Goal: Find specific page/section: Find specific page/section

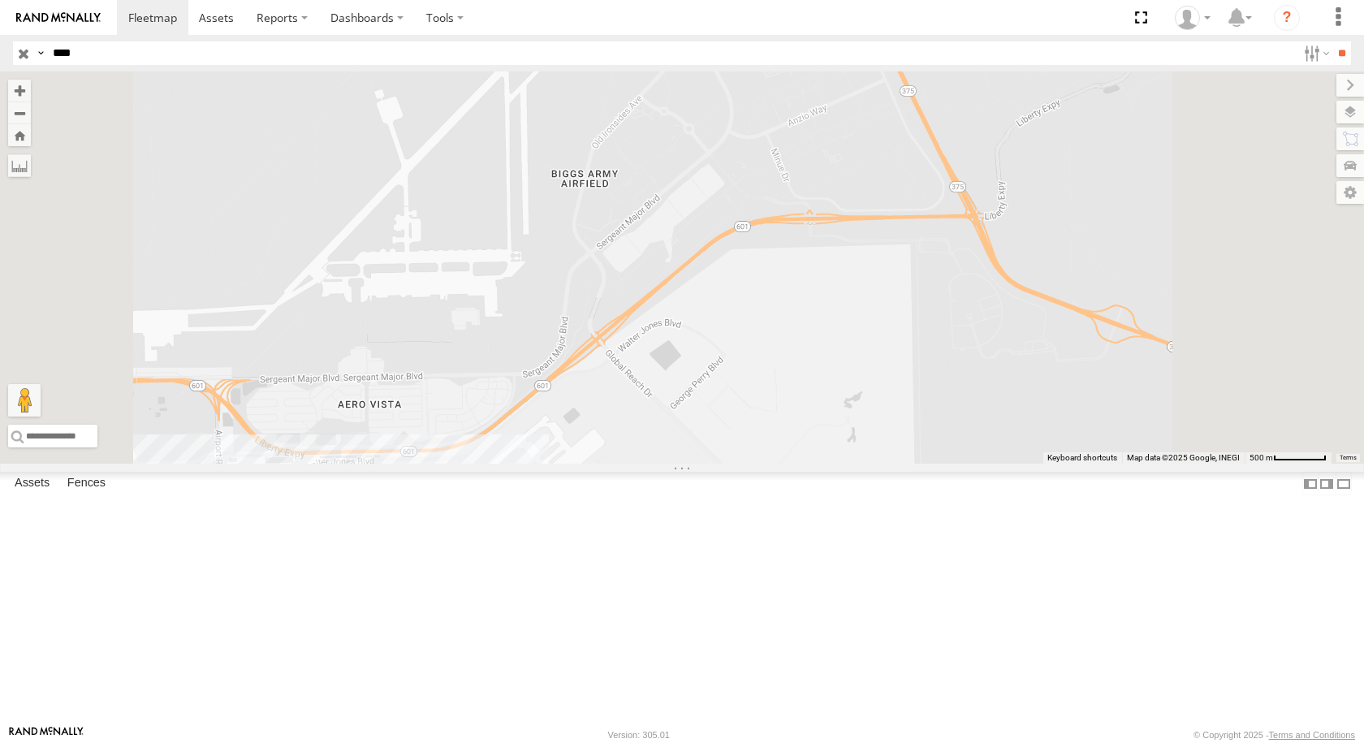
drag, startPoint x: 0, startPoint y: 43, endPoint x: 37, endPoint y: 30, distance: 39.5
click at [0, 42] on header "Search Query Asset ID Asset Label Registration Manufacturer Model VIN Job ID IP" at bounding box center [682, 53] width 1364 height 37
type input "***"
click at [1332, 41] on input "**" at bounding box center [1341, 53] width 19 height 24
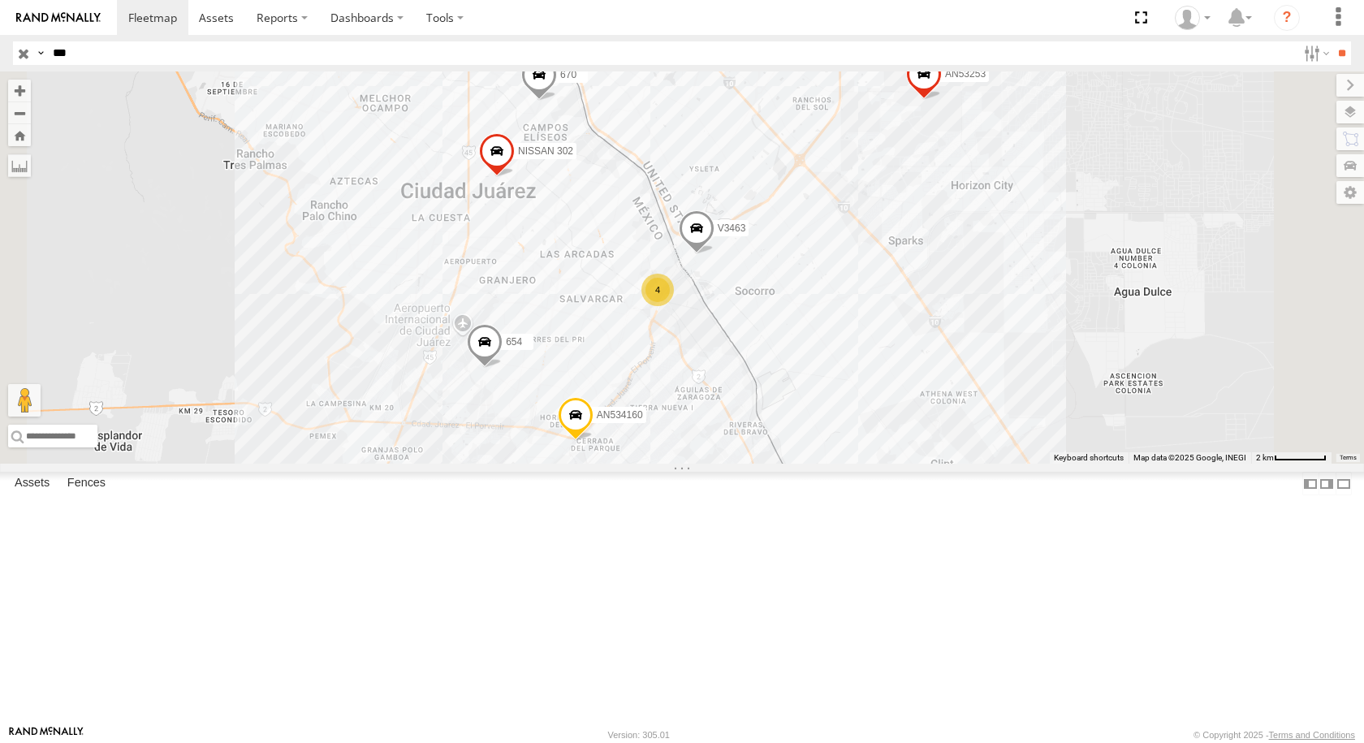
click at [0, 0] on div "FLEX NORTE" at bounding box center [0, 0] width 0 height 0
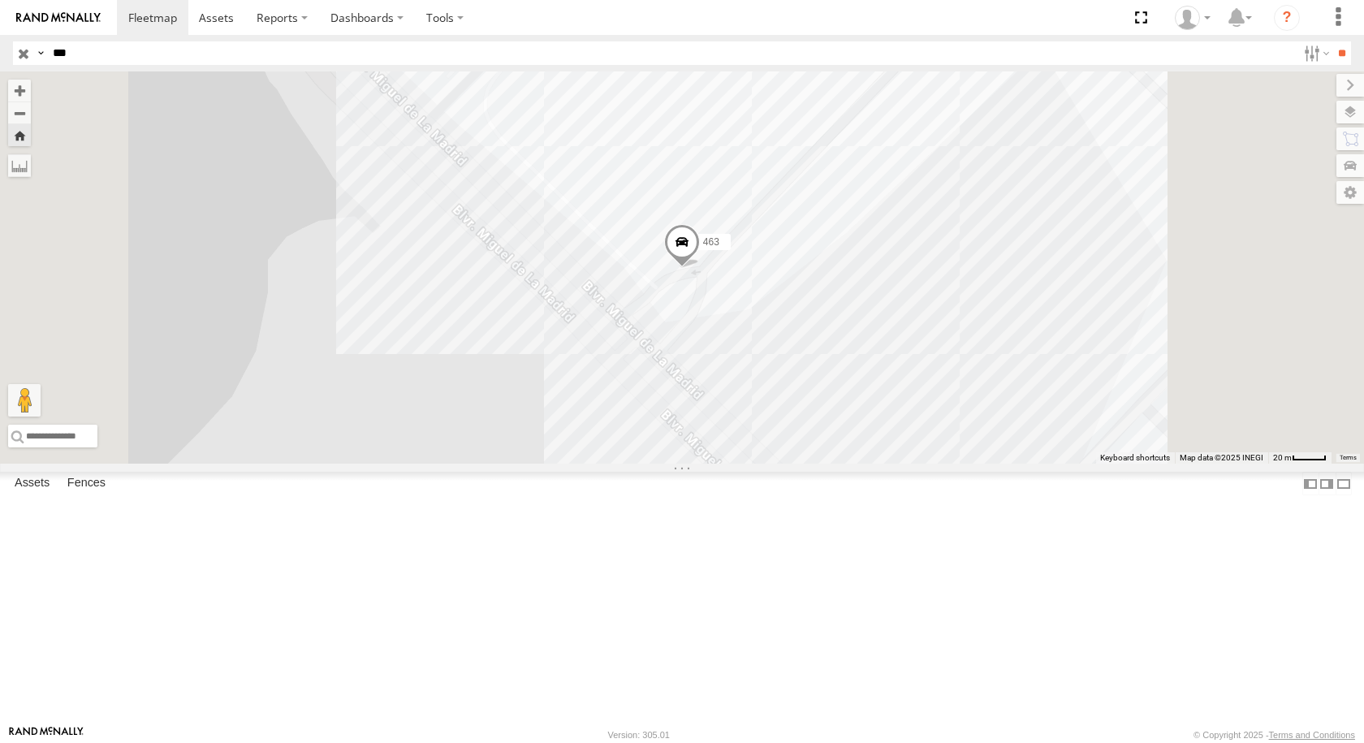
drag, startPoint x: 660, startPoint y: 420, endPoint x: 478, endPoint y: 425, distance: 181.9
click at [476, 425] on div "463" at bounding box center [682, 267] width 1364 height 392
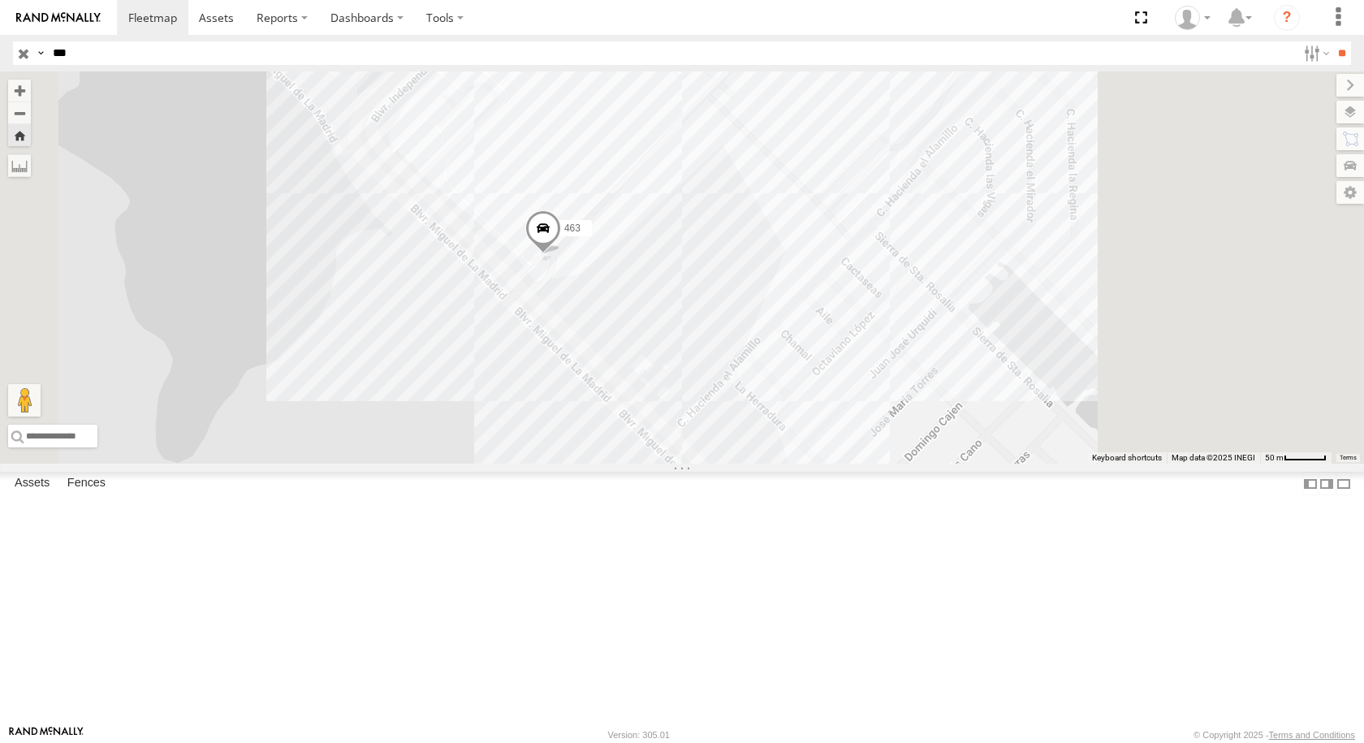
drag, startPoint x: 747, startPoint y: 443, endPoint x: 714, endPoint y: 464, distance: 38.3
click at [714, 464] on div "463" at bounding box center [682, 267] width 1364 height 392
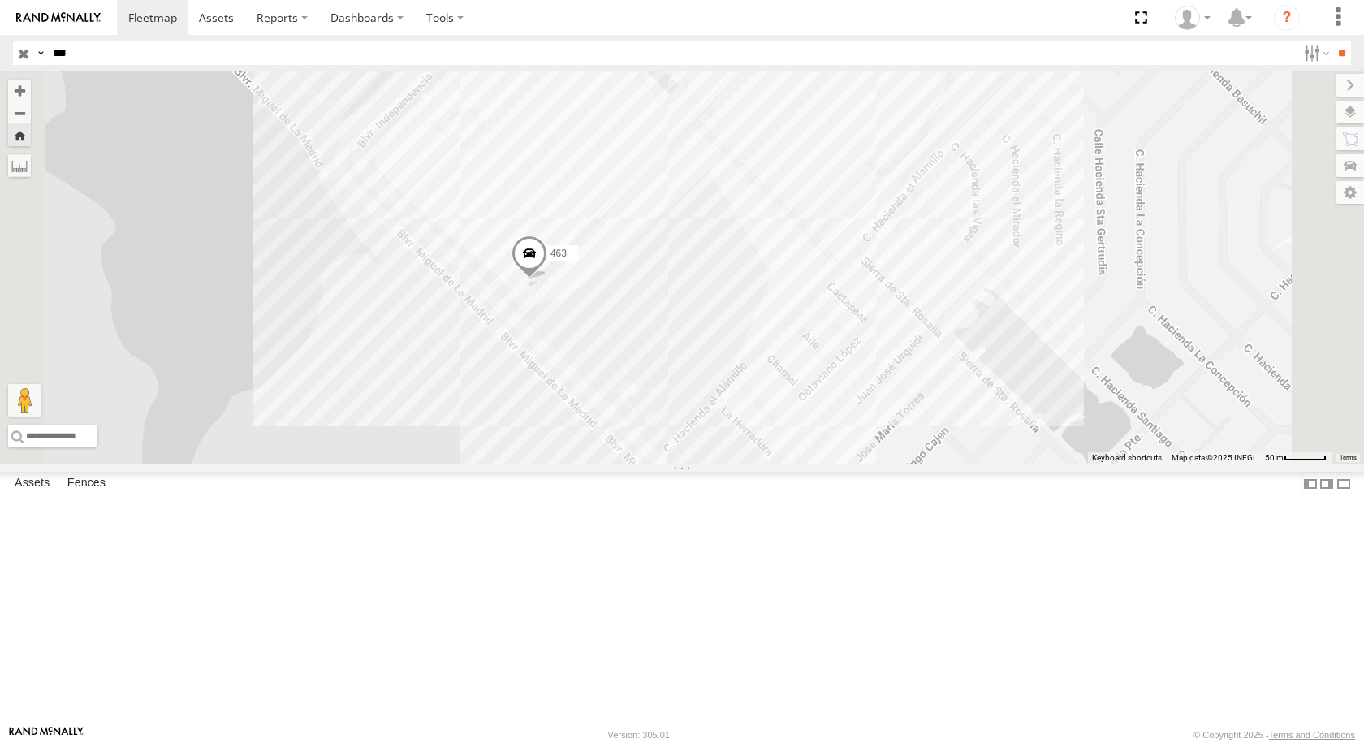
click at [547, 279] on span at bounding box center [529, 257] width 36 height 44
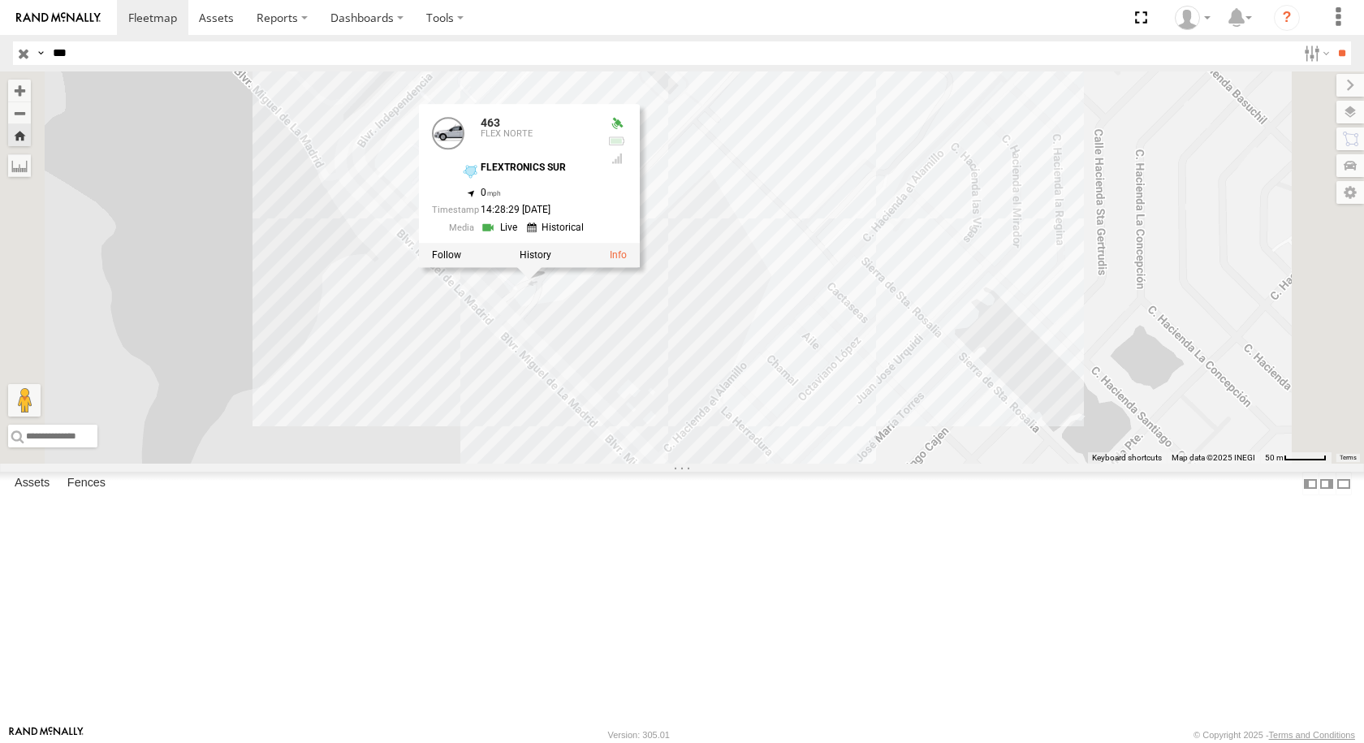
click at [640, 243] on div "463 FLEX NORTE FLEXTRONICS SUR 31.57317 , -106.40717 0 14:28:29 08/13/2025" at bounding box center [529, 173] width 221 height 139
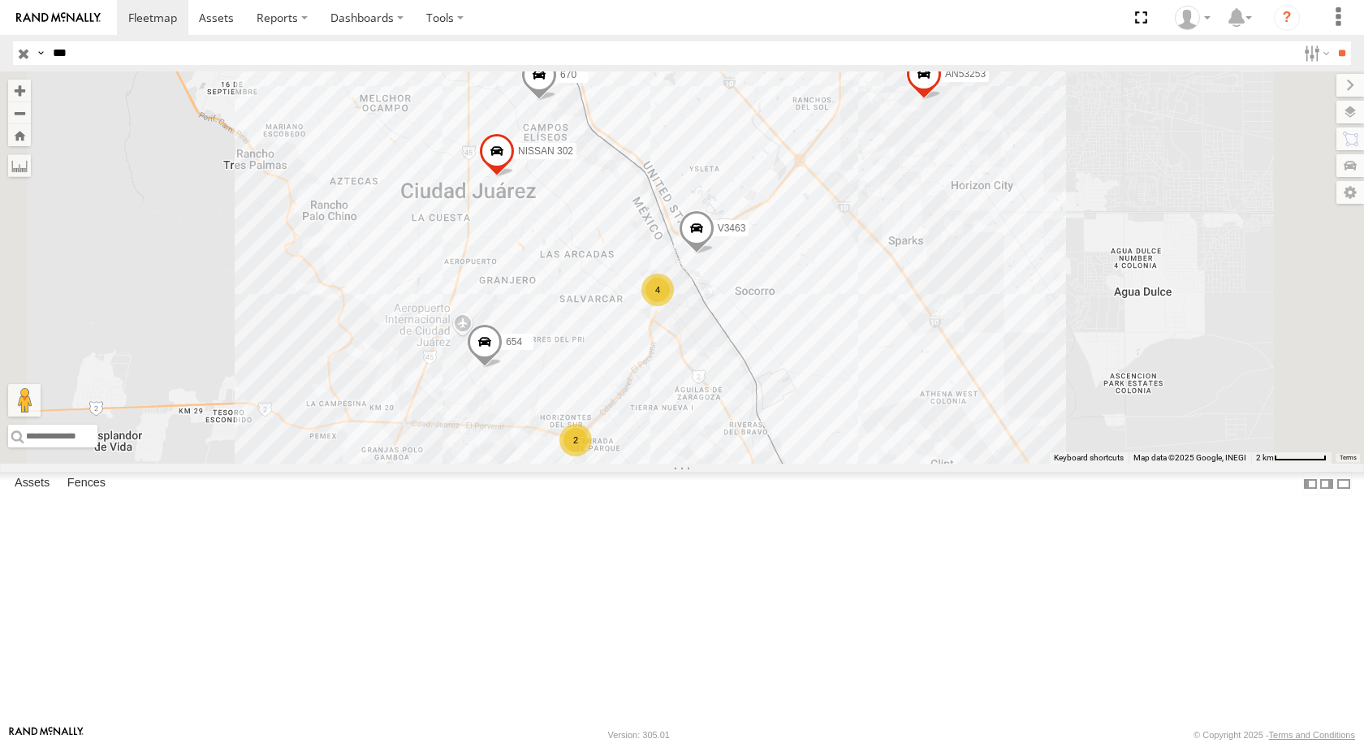
click at [0, 0] on div "463" at bounding box center [0, 0] width 0 height 0
click at [0, 0] on div "FLEX NORTE" at bounding box center [0, 0] width 0 height 0
click at [0, 0] on div "463" at bounding box center [0, 0] width 0 height 0
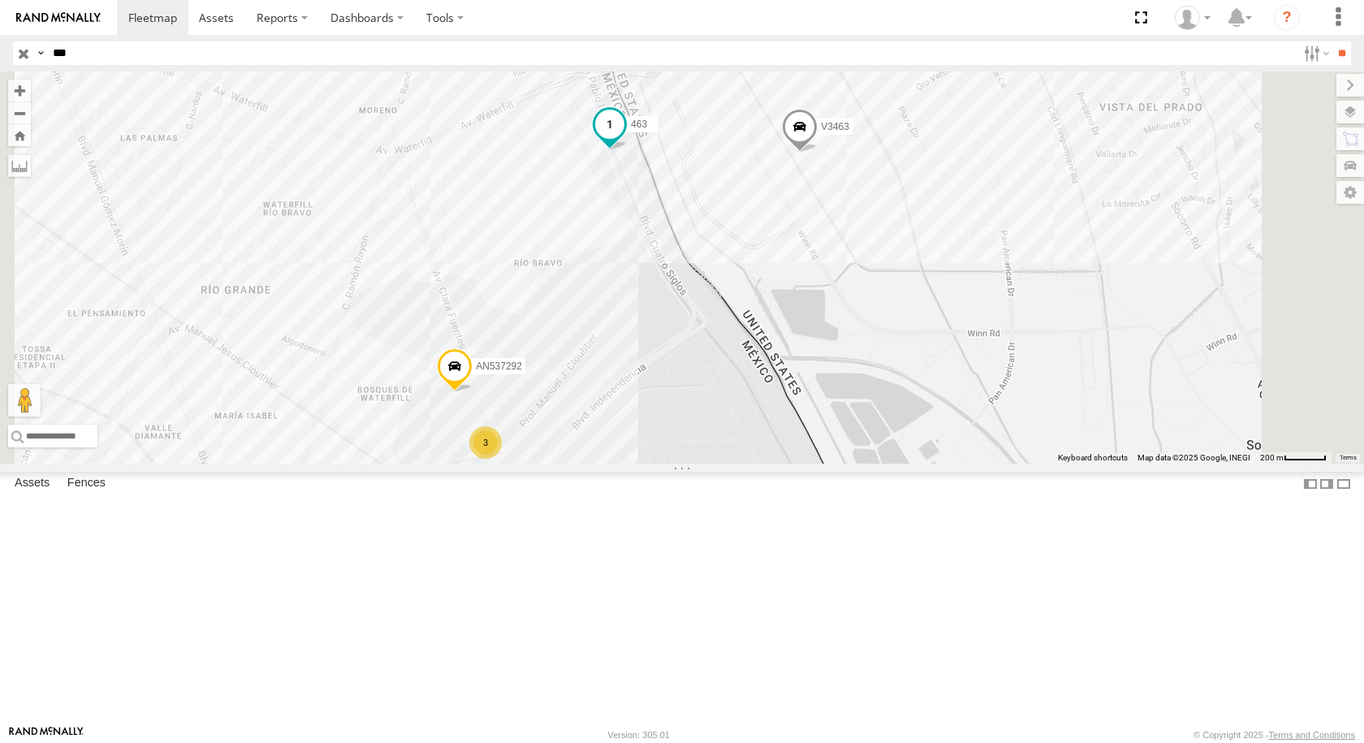
click at [624, 138] on span at bounding box center [609, 123] width 29 height 29
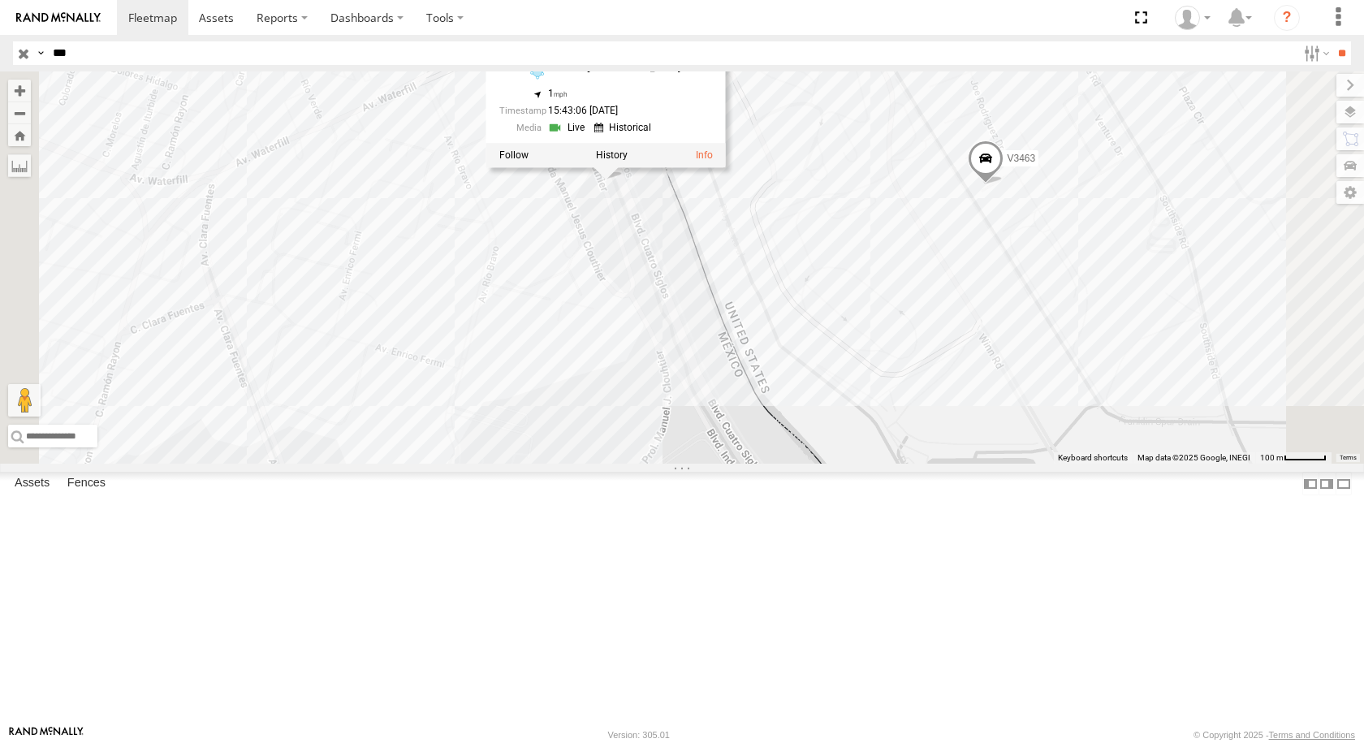
drag, startPoint x: 844, startPoint y: 350, endPoint x: 857, endPoint y: 532, distance: 182.3
click at [857, 464] on div "357660104094636 AN53253 AN534160 654 670 AN532033 NISSAN 302 V3463 463 AN537292…" at bounding box center [682, 267] width 1364 height 392
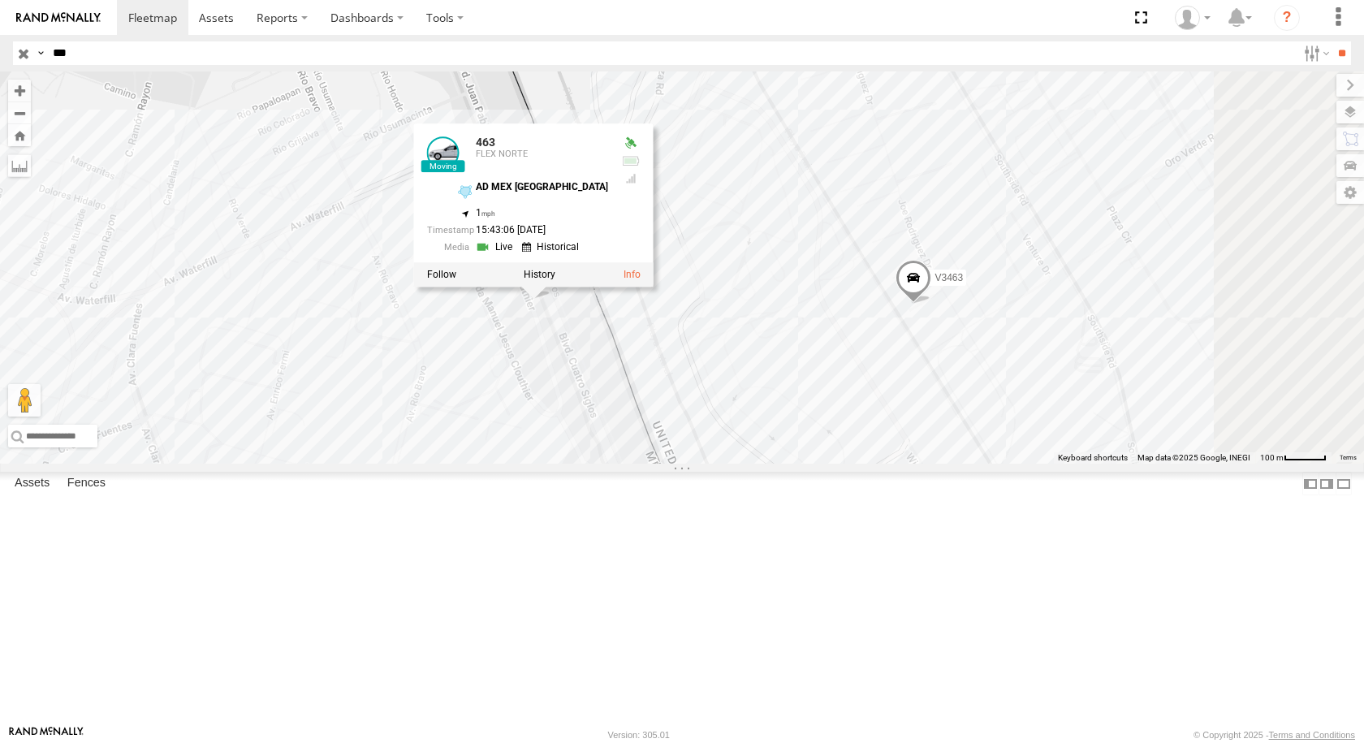
drag, startPoint x: 908, startPoint y: 457, endPoint x: 833, endPoint y: 542, distance: 113.9
click at [833, 464] on div "357660104094636 AN53253 AN534160 654 670 AN532033 NISSAN 302 V3463 463 AN537292…" at bounding box center [682, 267] width 1364 height 392
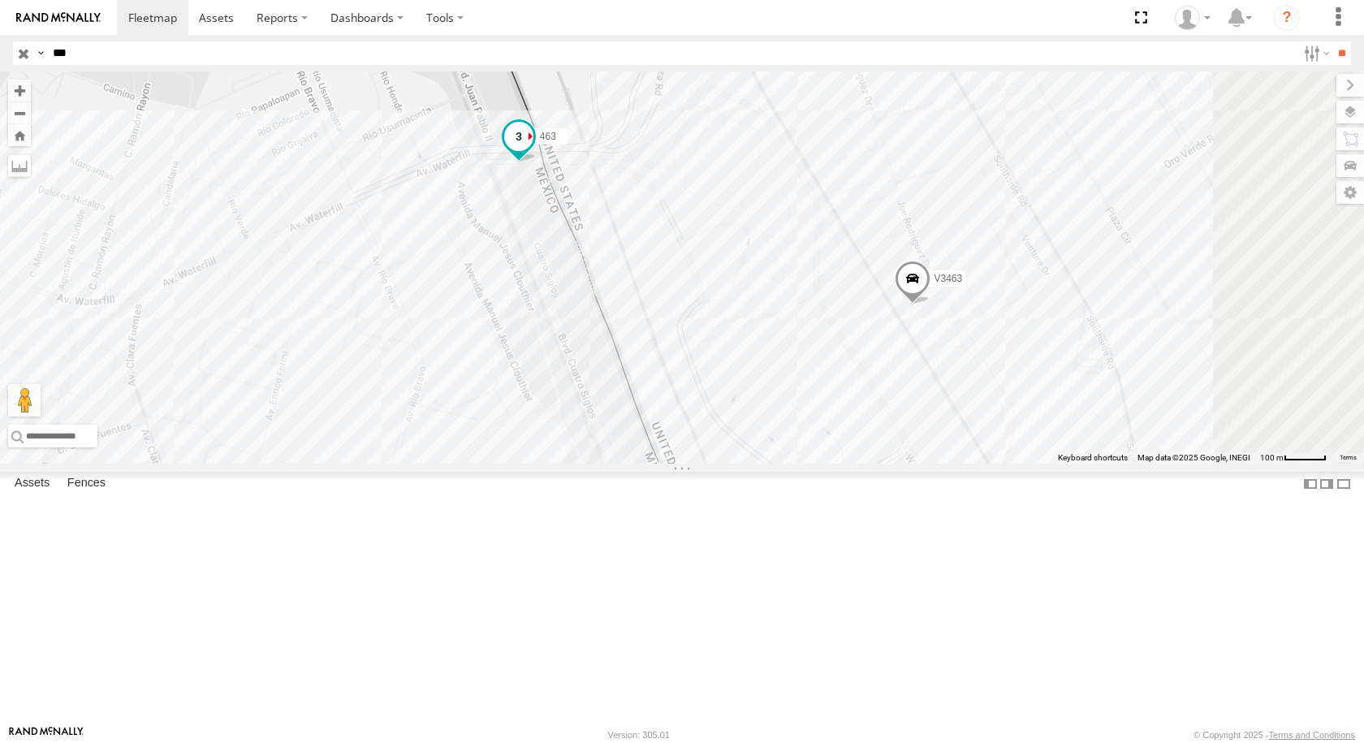
click at [533, 150] on span at bounding box center [518, 135] width 29 height 29
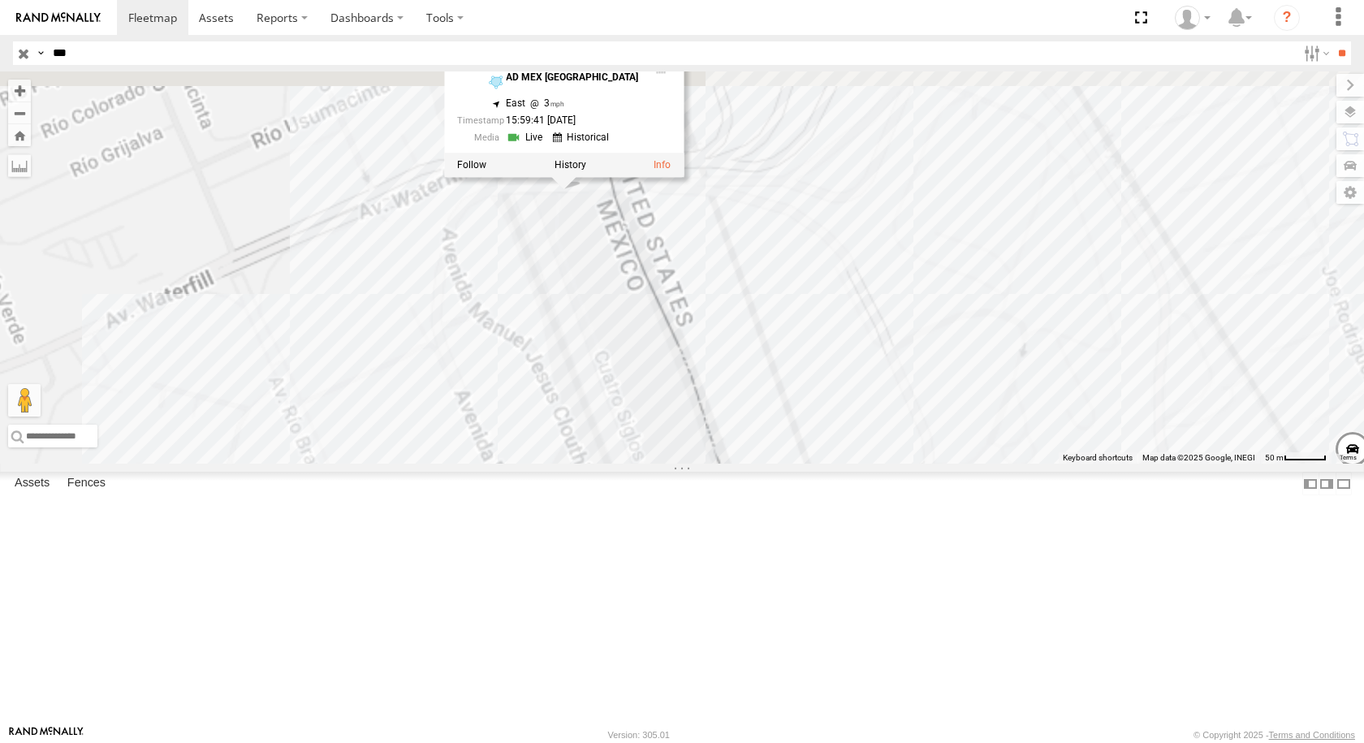
drag, startPoint x: 802, startPoint y: 352, endPoint x: 865, endPoint y: 543, distance: 201.0
click at [865, 464] on div "V3463 463 463 FLEX NORTE AD MEX ZARAGOZA 31.67092 , -106.33854 East 3 15:59:41 …" at bounding box center [682, 267] width 1364 height 392
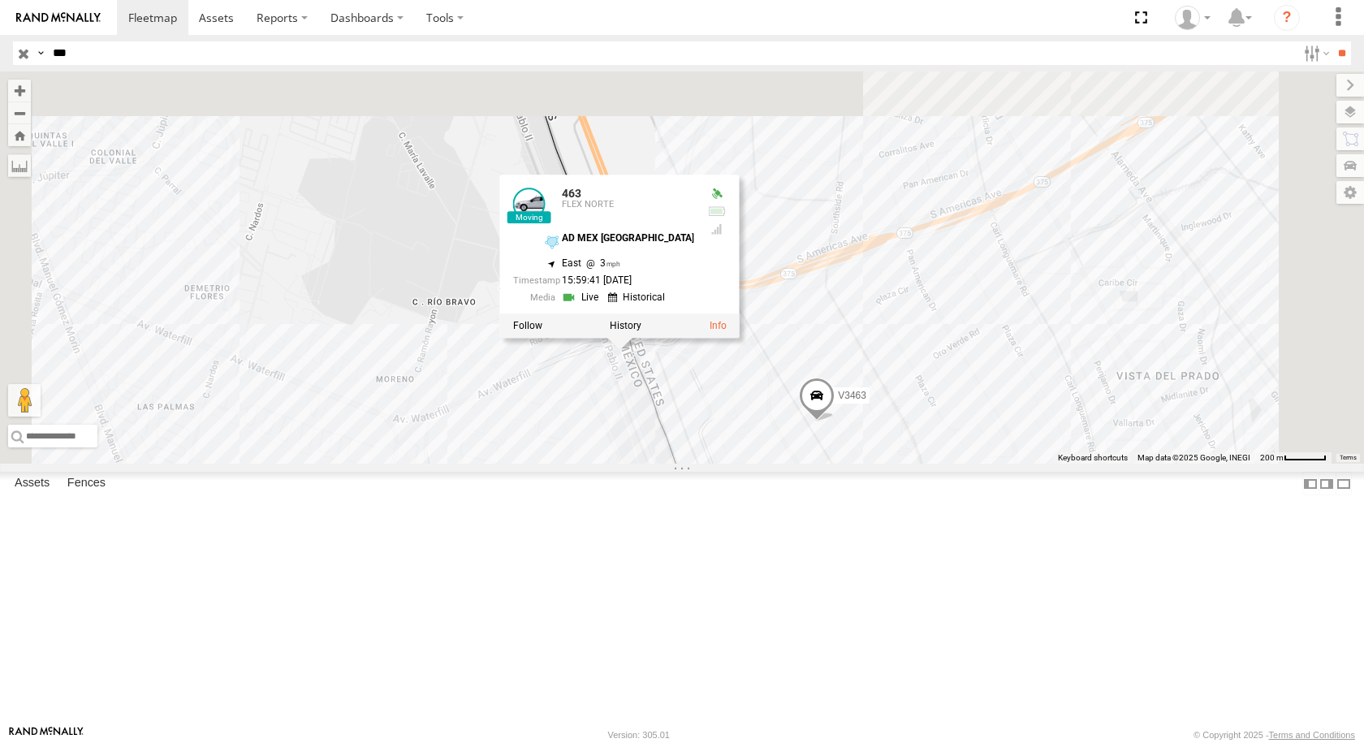
drag, startPoint x: 865, startPoint y: 543, endPoint x: 826, endPoint y: 527, distance: 43.0
click at [826, 464] on div "V3463 463 463 FLEX NORTE AD MEX ZARAGOZA 31.67092 , -106.33854 East 3 15:59:41 …" at bounding box center [682, 267] width 1364 height 392
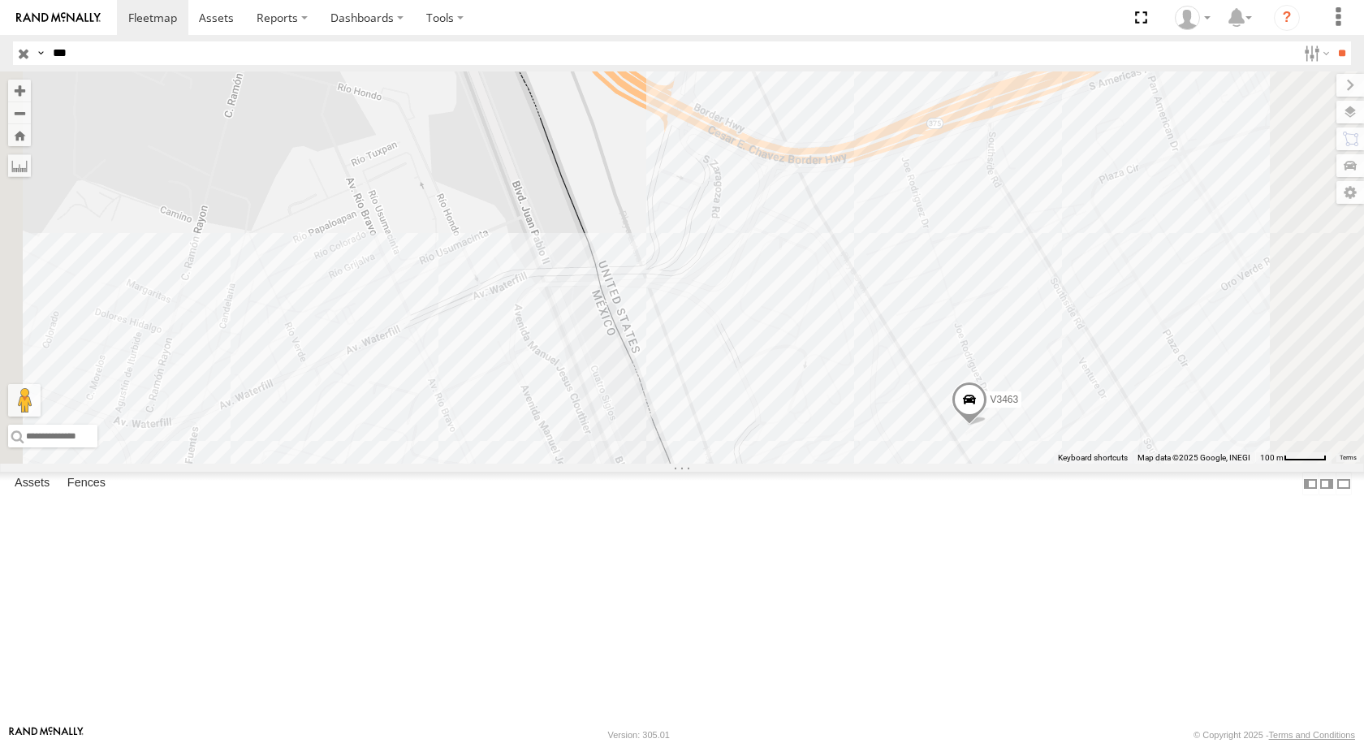
click at [0, 0] on div "463" at bounding box center [0, 0] width 0 height 0
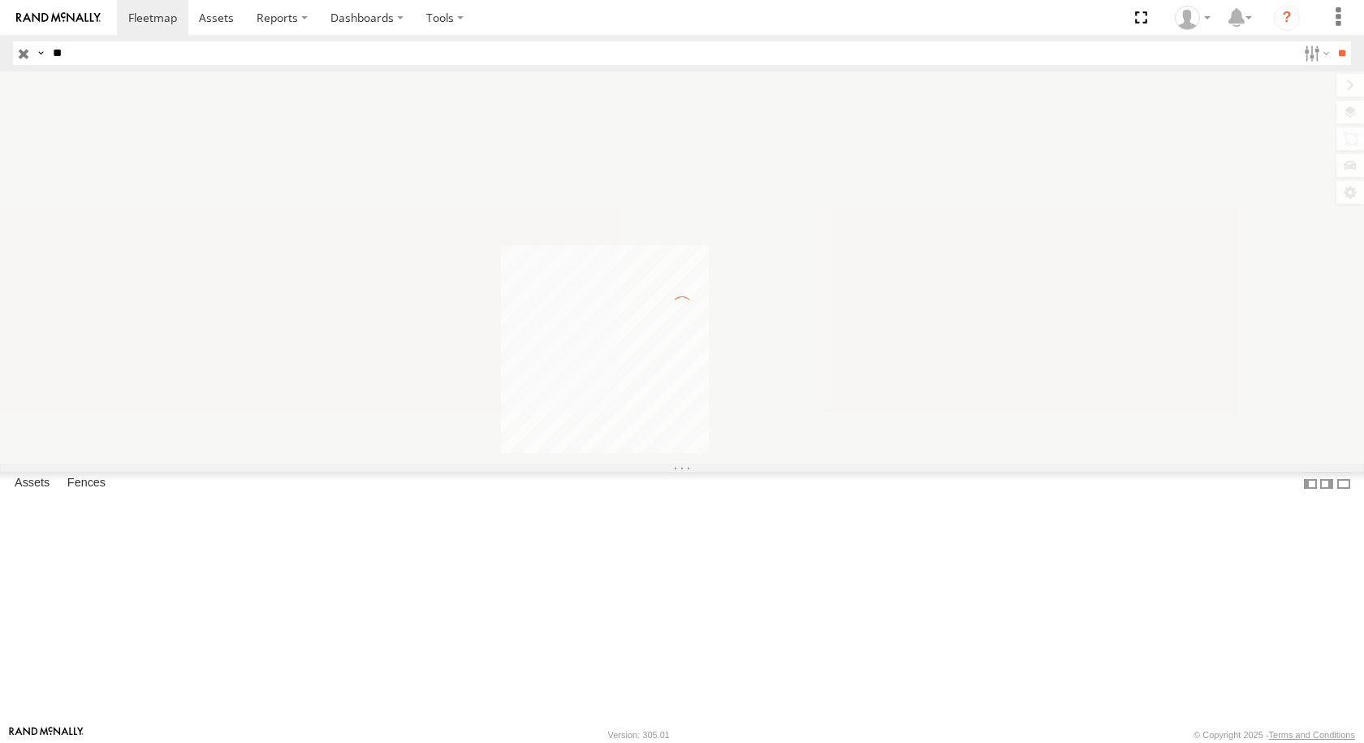
type input "*"
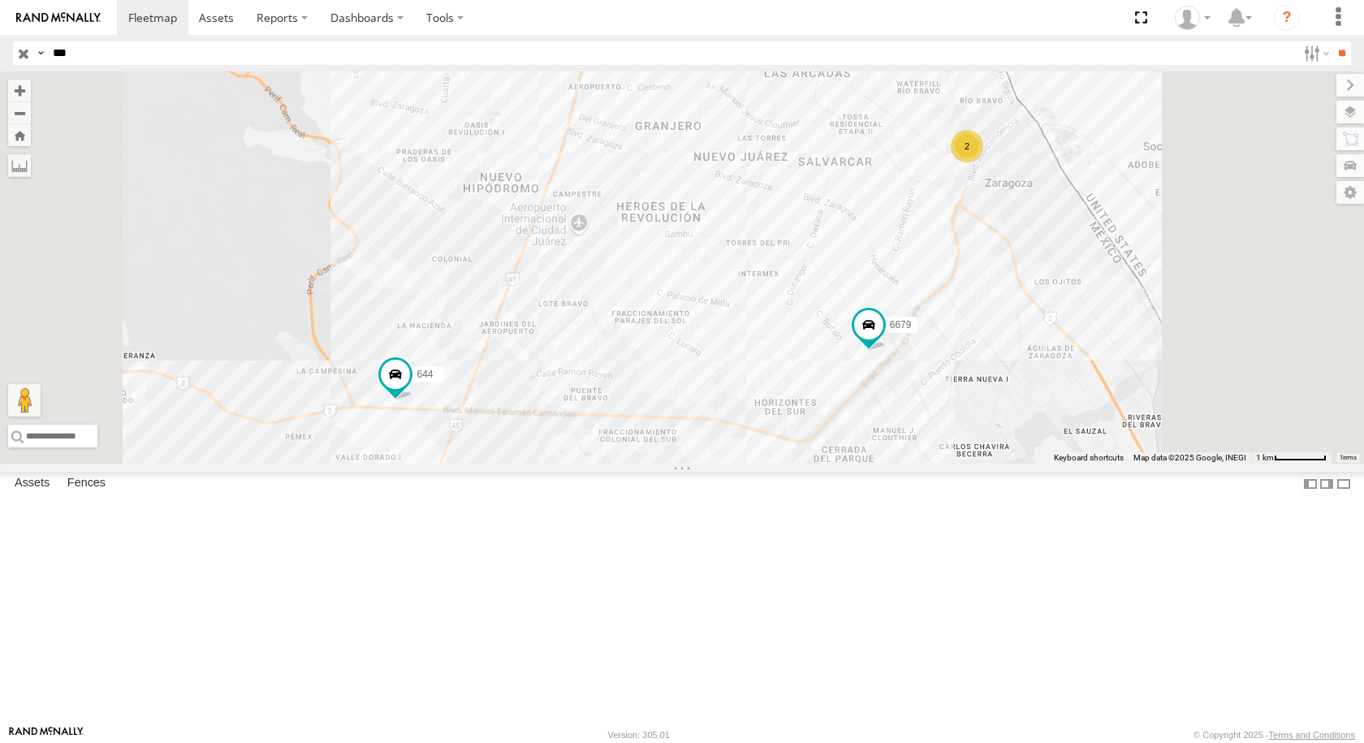
type input "***"
click at [1332, 41] on input "**" at bounding box center [1341, 53] width 19 height 24
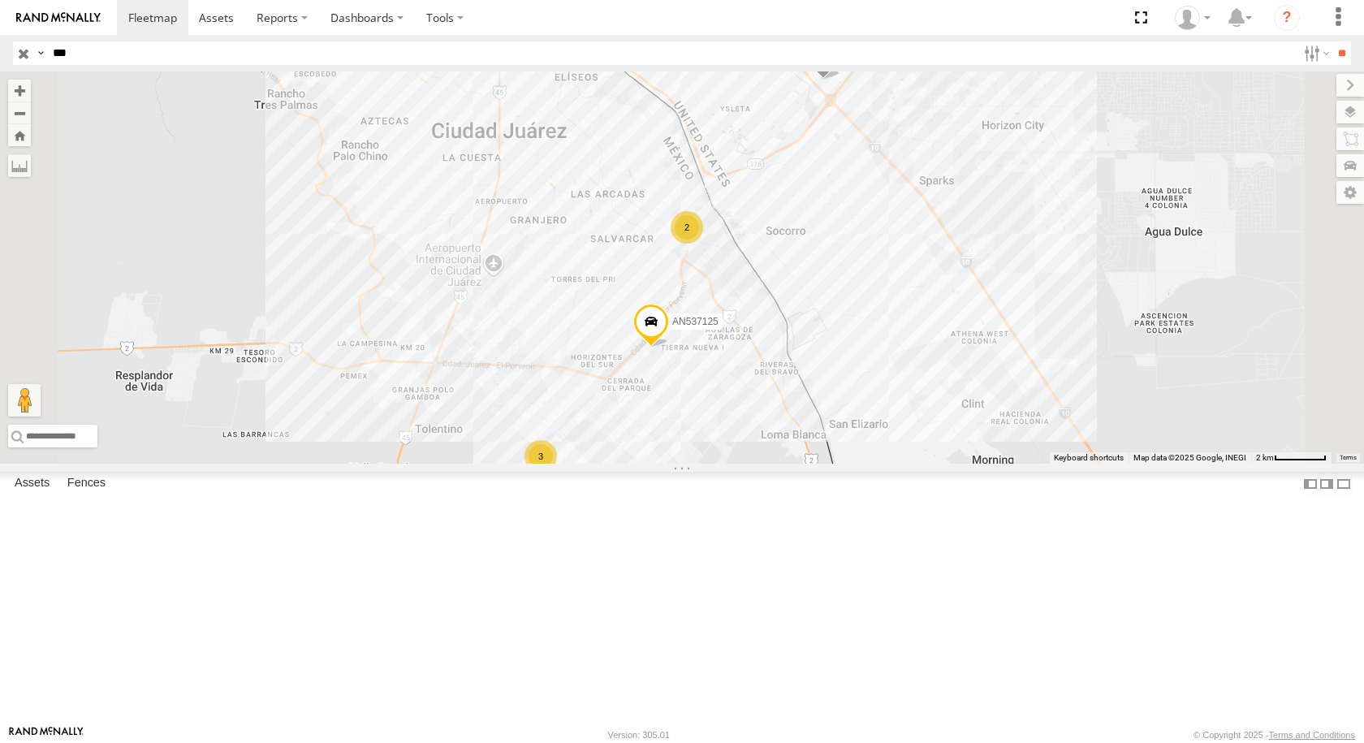
click at [0, 0] on div "594 Locales" at bounding box center [0, 0] width 0 height 0
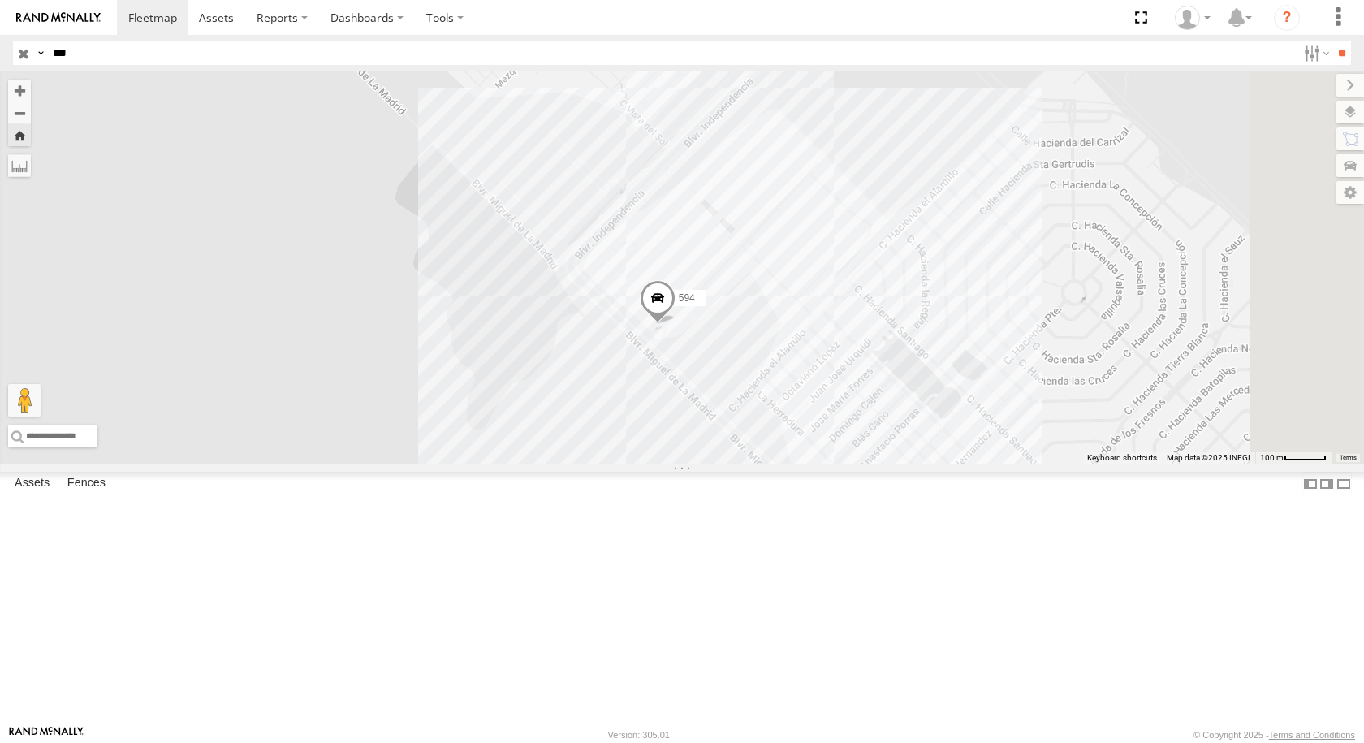
click at [675, 323] on span at bounding box center [658, 301] width 36 height 44
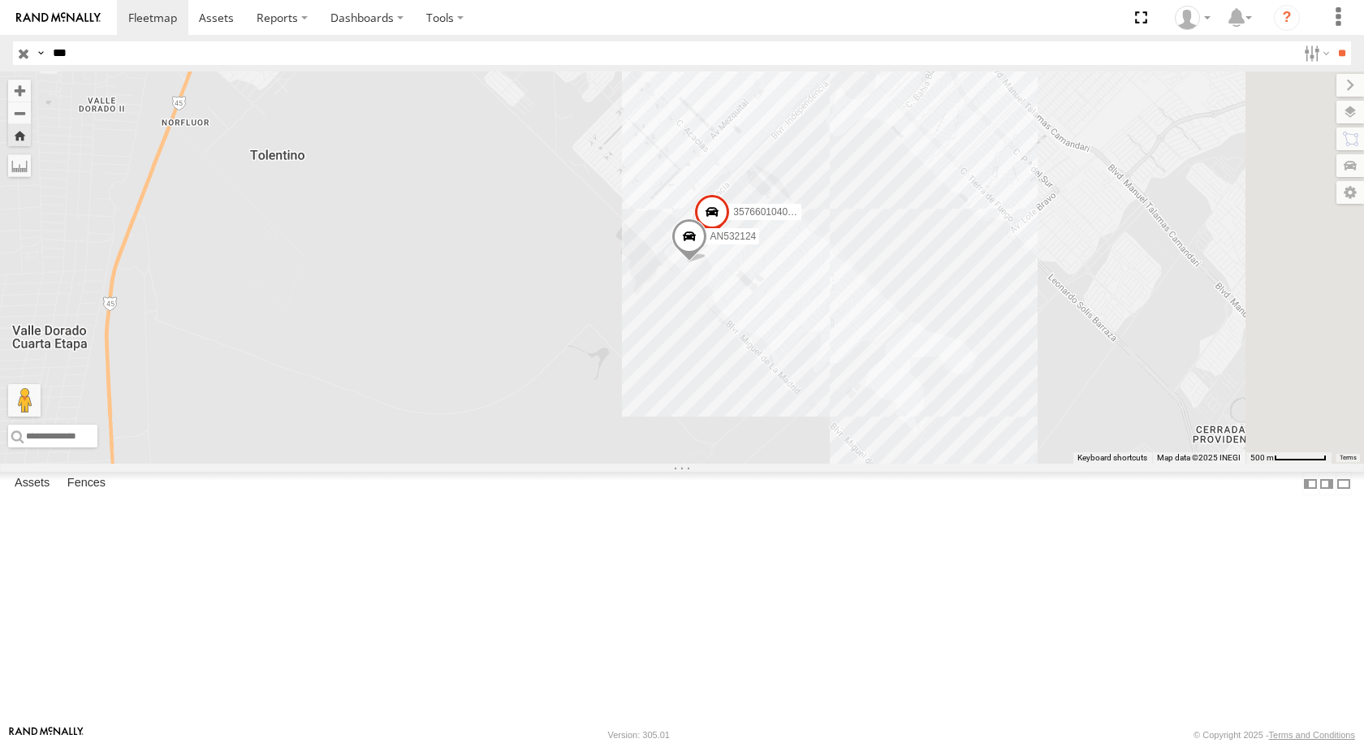
click at [0, 0] on div "594 Locales" at bounding box center [0, 0] width 0 height 0
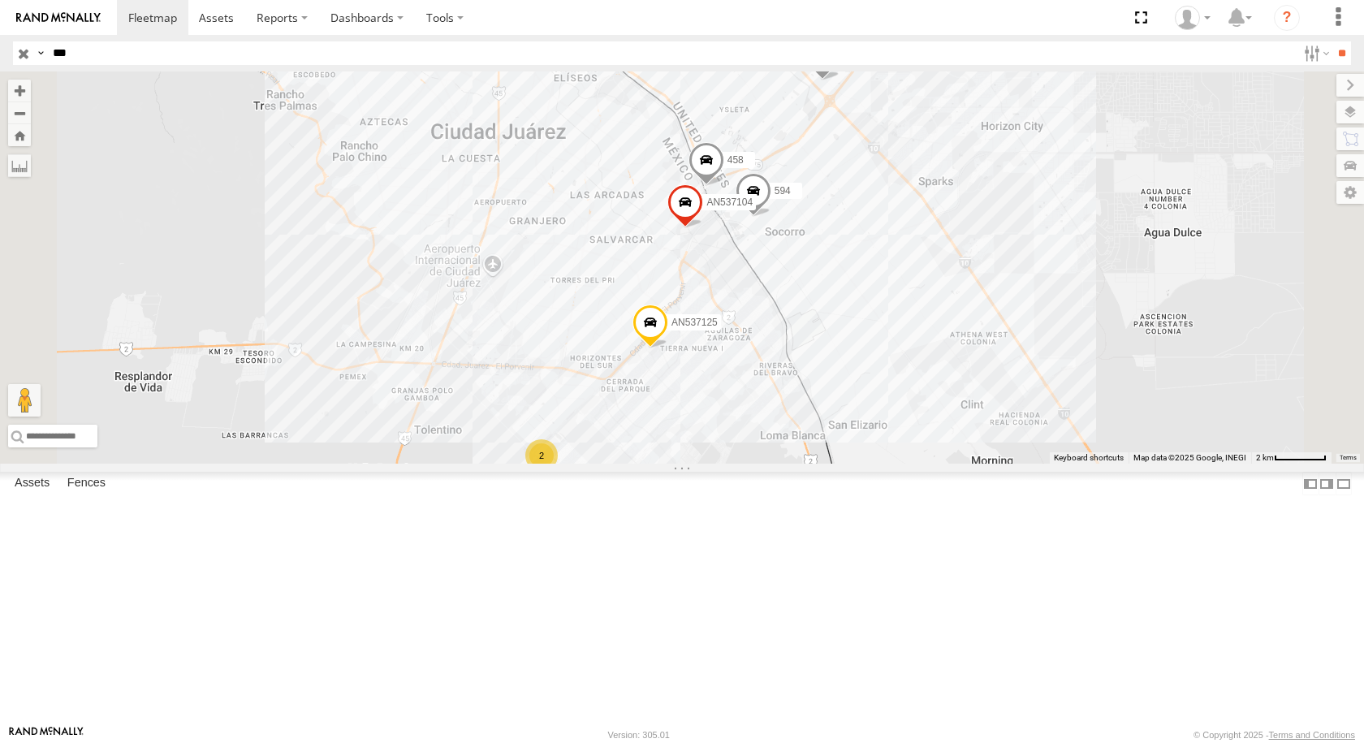
click at [0, 0] on div "594" at bounding box center [0, 0] width 0 height 0
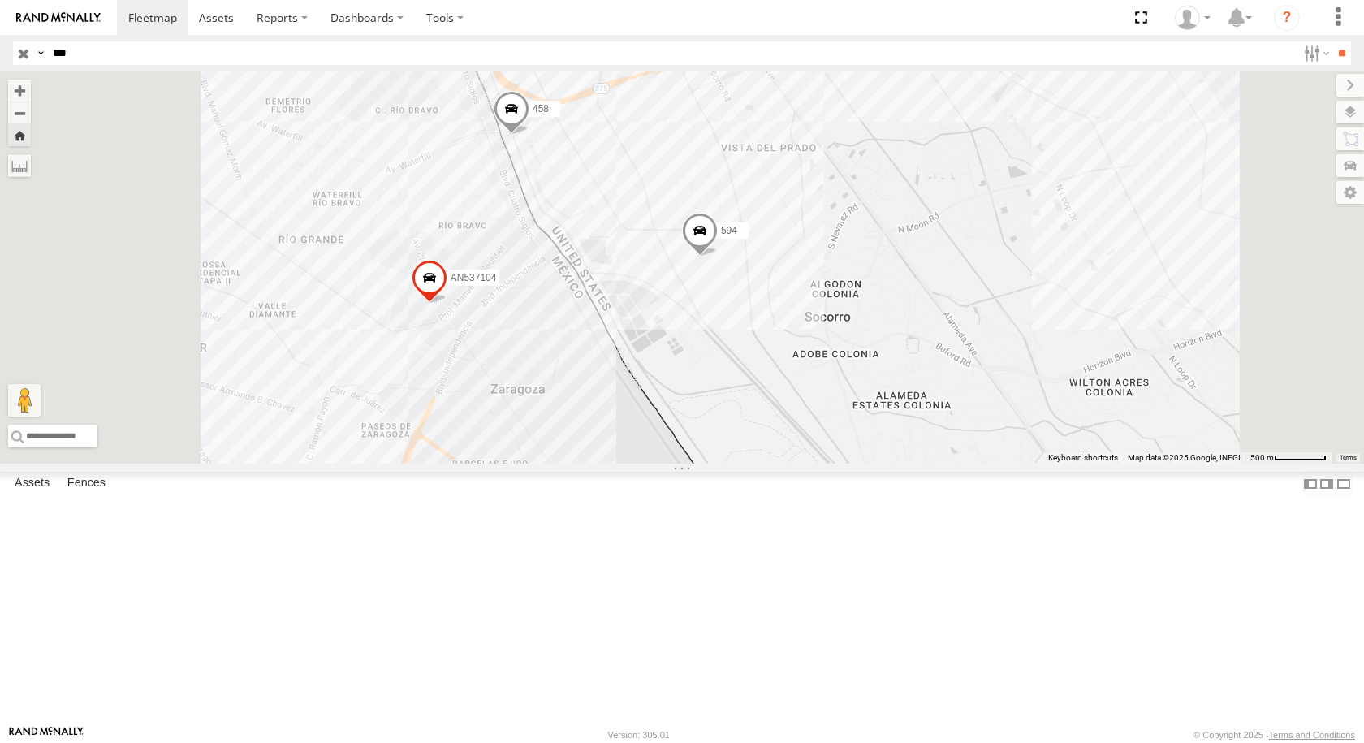
click at [0, 0] on div "594" at bounding box center [0, 0] width 0 height 0
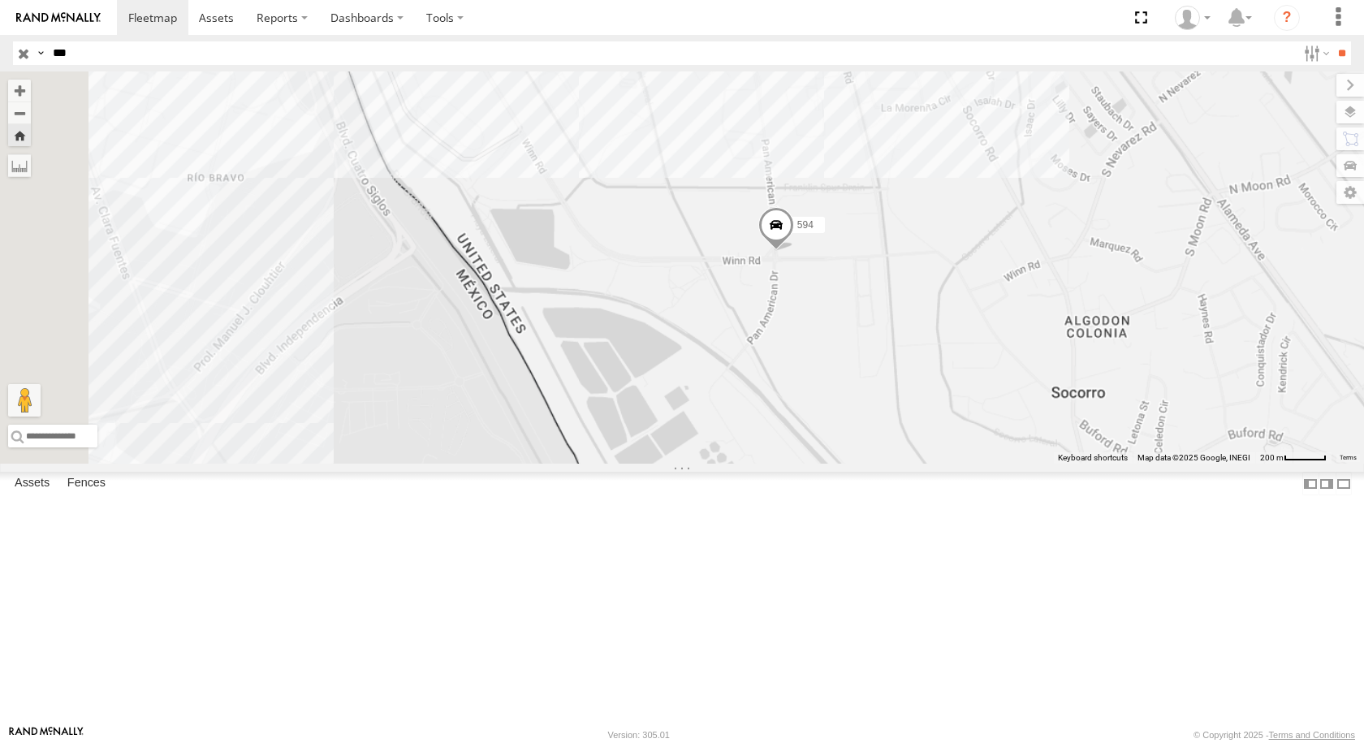
drag, startPoint x: 508, startPoint y: 369, endPoint x: 942, endPoint y: 470, distance: 445.0
click at [942, 464] on div "594" at bounding box center [682, 267] width 1364 height 392
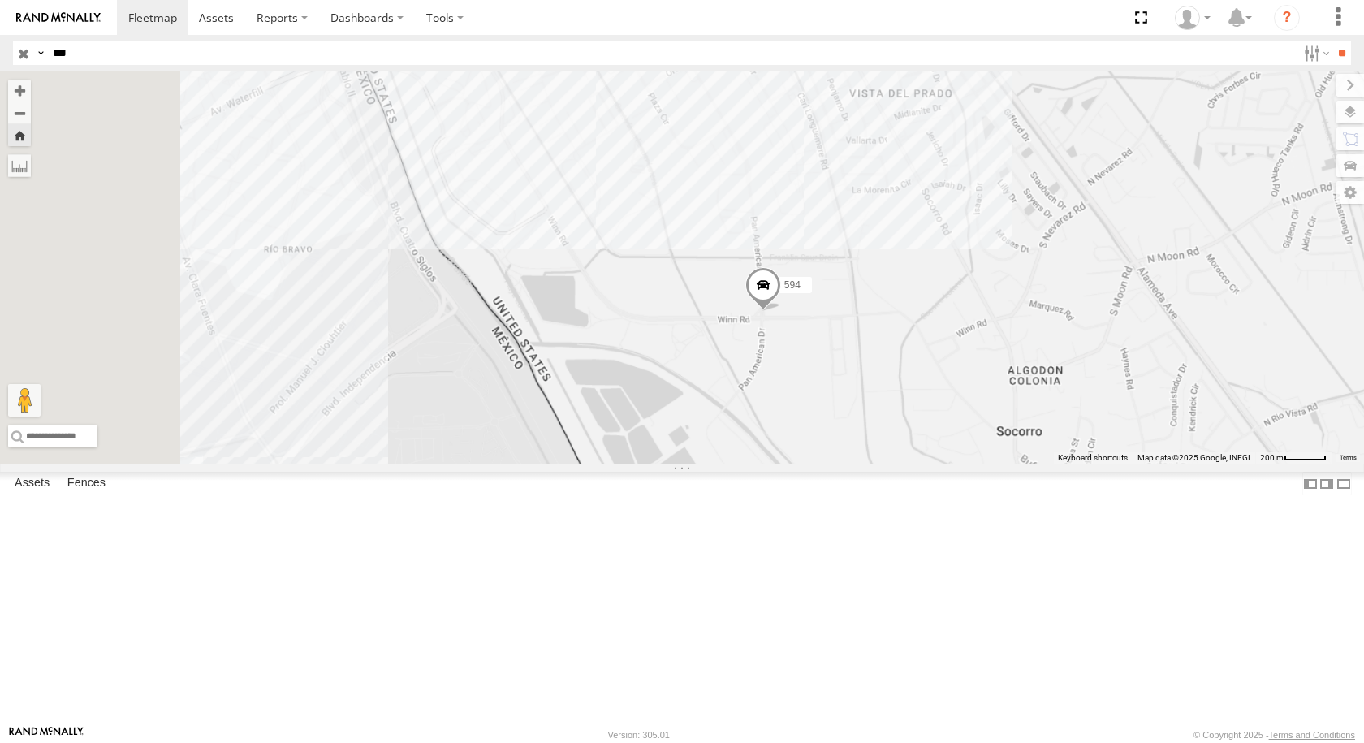
drag, startPoint x: 858, startPoint y: 481, endPoint x: 825, endPoint y: 512, distance: 45.9
click at [831, 464] on div "594" at bounding box center [682, 267] width 1364 height 392
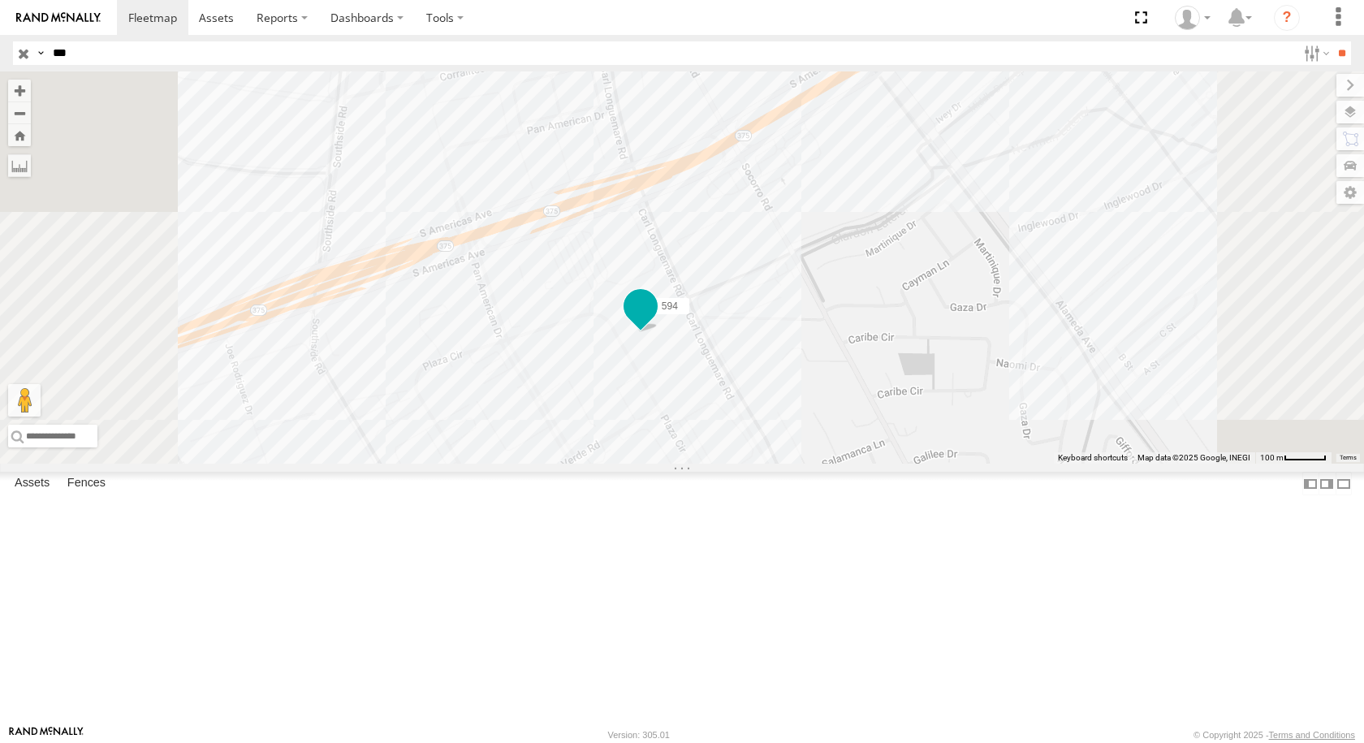
click at [658, 331] on span at bounding box center [641, 309] width 36 height 44
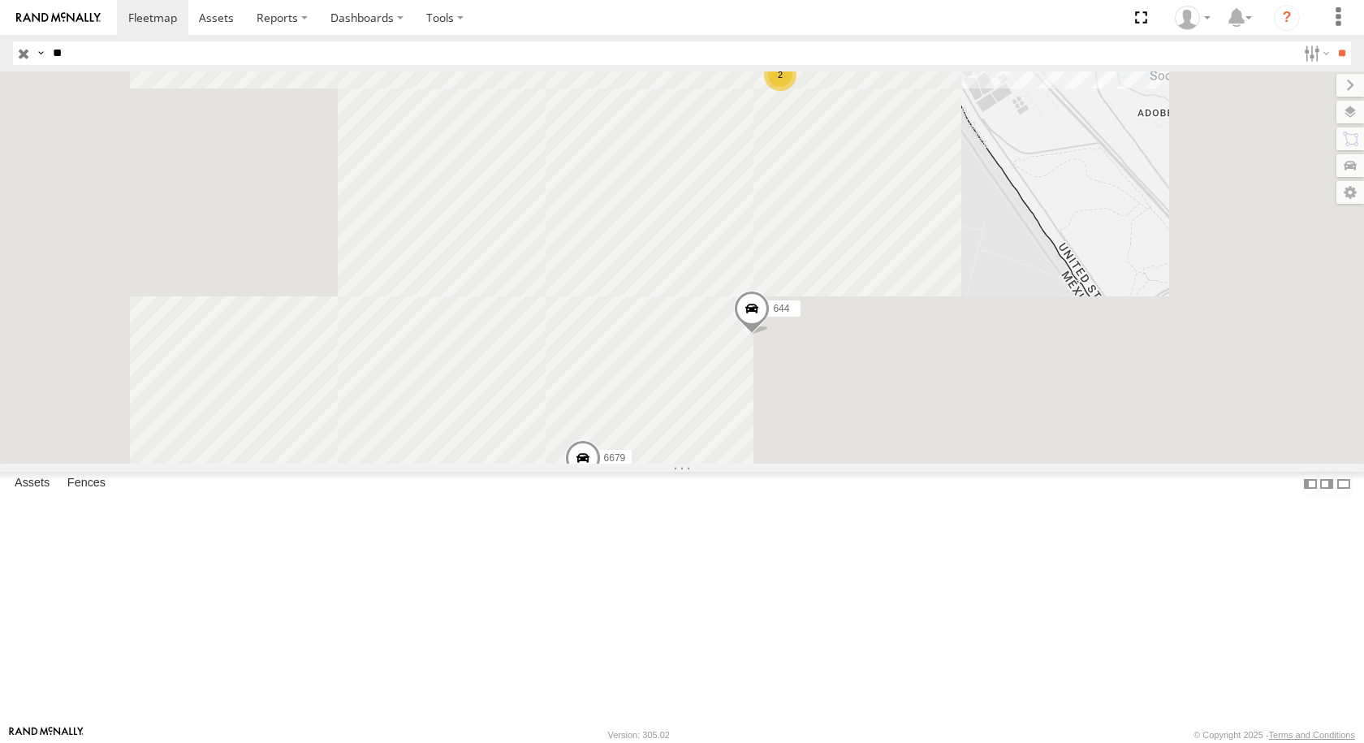
type input "*"
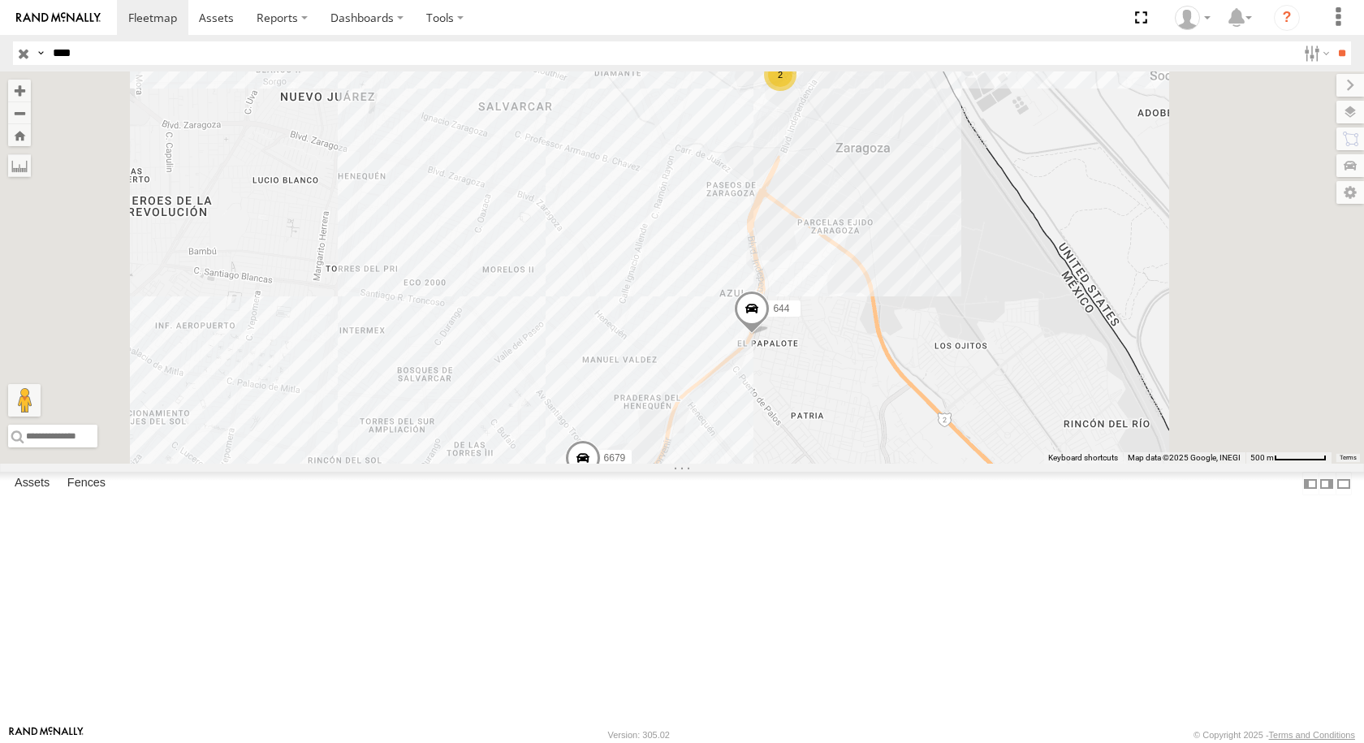
type input "****"
click at [1332, 41] on input "**" at bounding box center [1341, 53] width 19 height 24
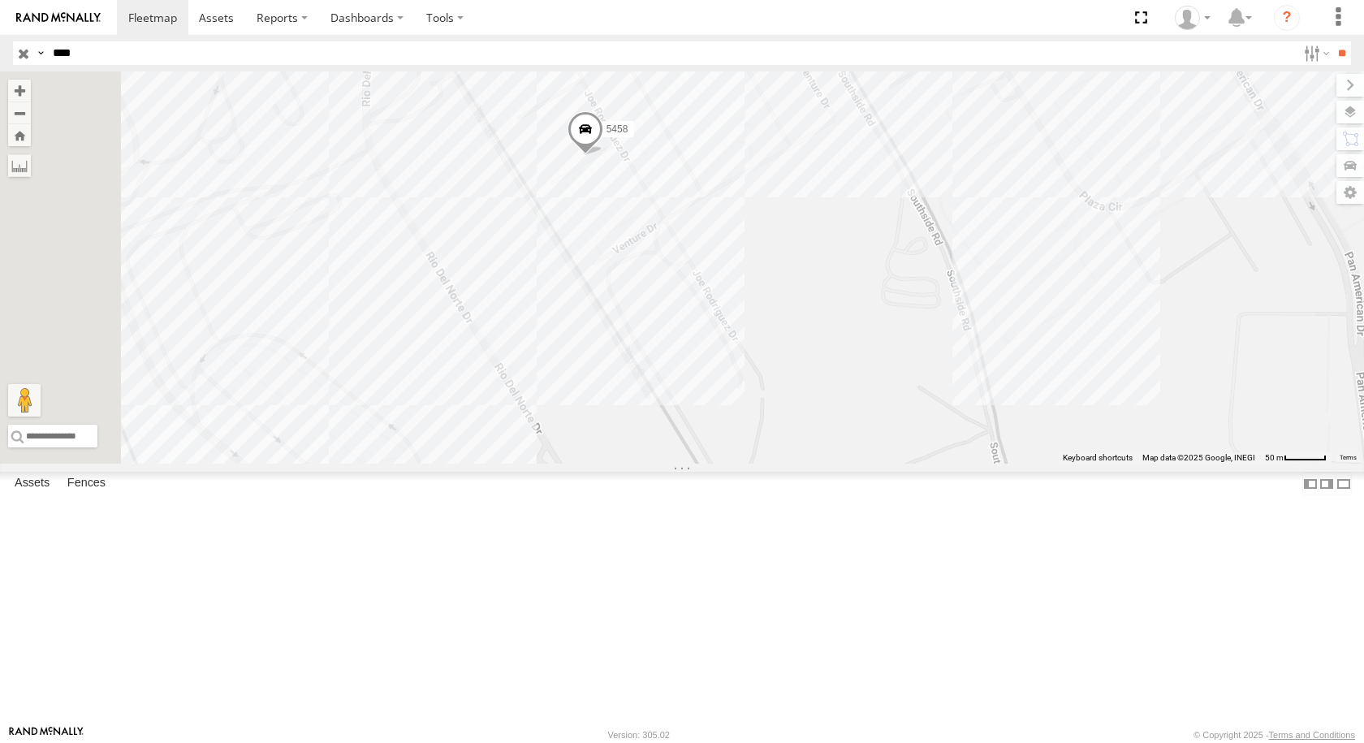
drag, startPoint x: 753, startPoint y: 247, endPoint x: 852, endPoint y: 286, distance: 105.7
click at [852, 286] on div "5458" at bounding box center [682, 267] width 1364 height 392
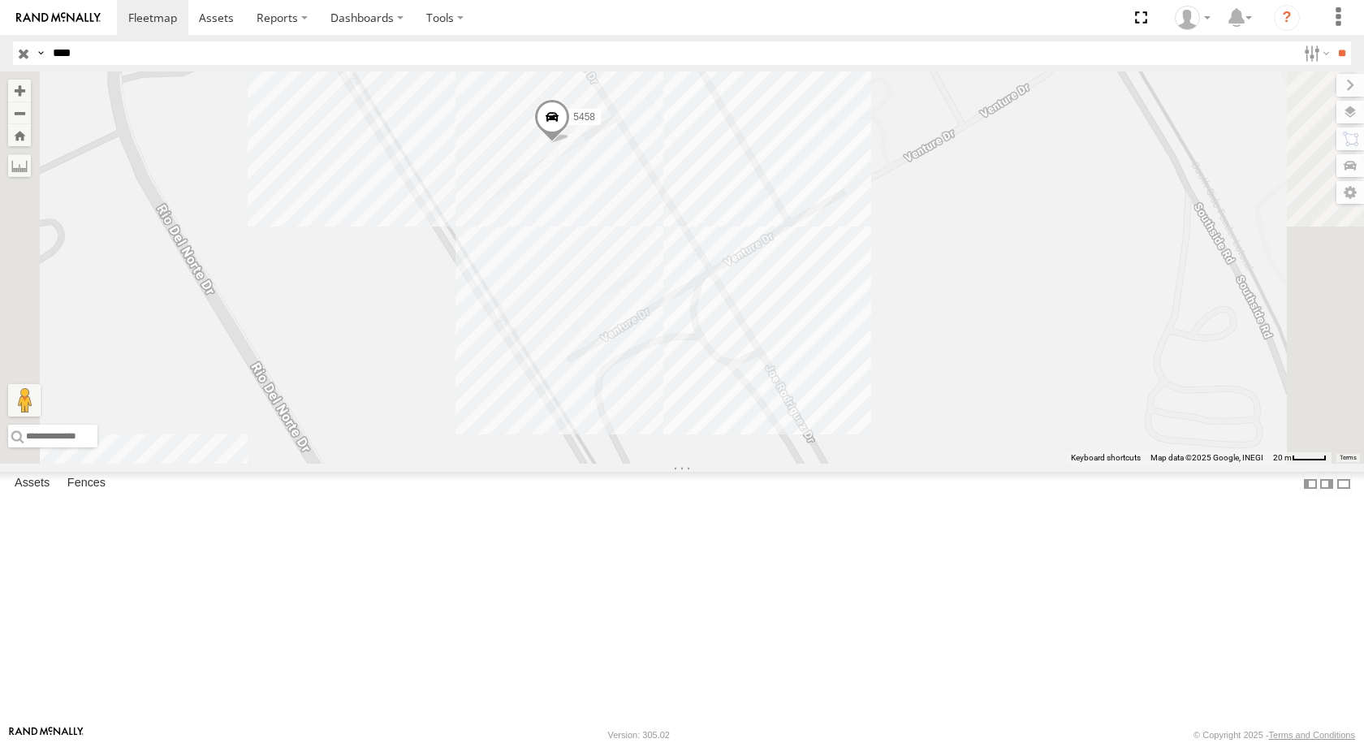
click at [570, 142] on span at bounding box center [552, 120] width 36 height 44
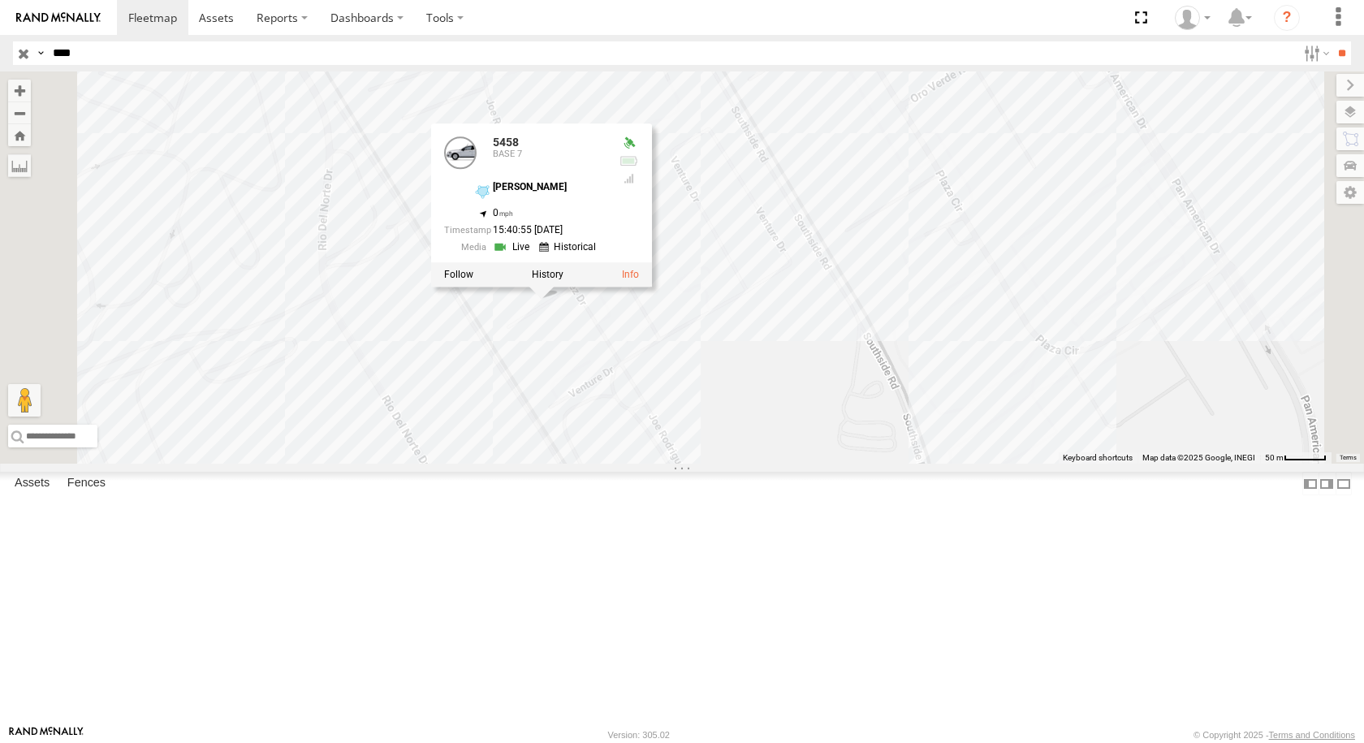
drag, startPoint x: 929, startPoint y: 417, endPoint x: 928, endPoint y: 550, distance: 132.3
click at [928, 464] on div "5458 5458 BASE 7 DAYSON JOE RDRZ 31.66788 , -106.32779 0 15:40:55 08/13/2025" at bounding box center [682, 267] width 1364 height 392
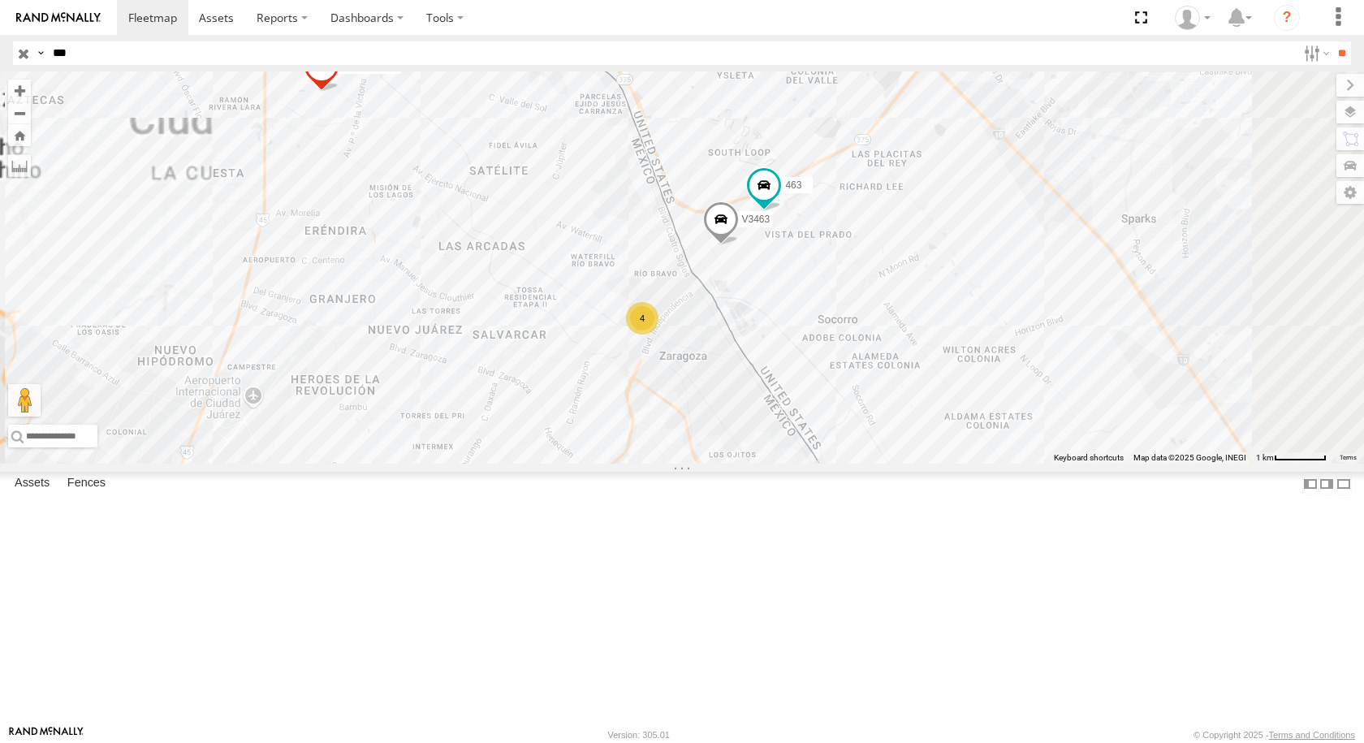
click at [0, 0] on div "FLEX NORTE" at bounding box center [0, 0] width 0 height 0
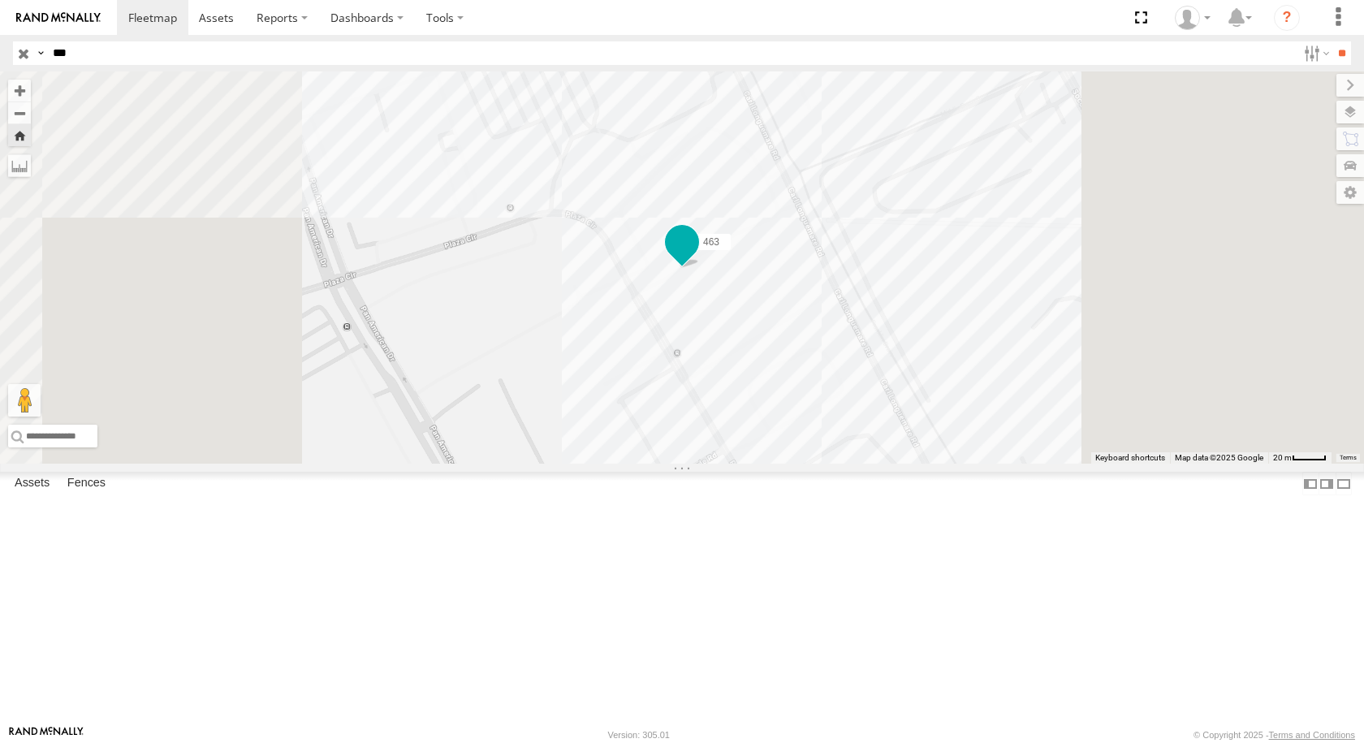
click at [697, 256] on span at bounding box center [681, 240] width 29 height 29
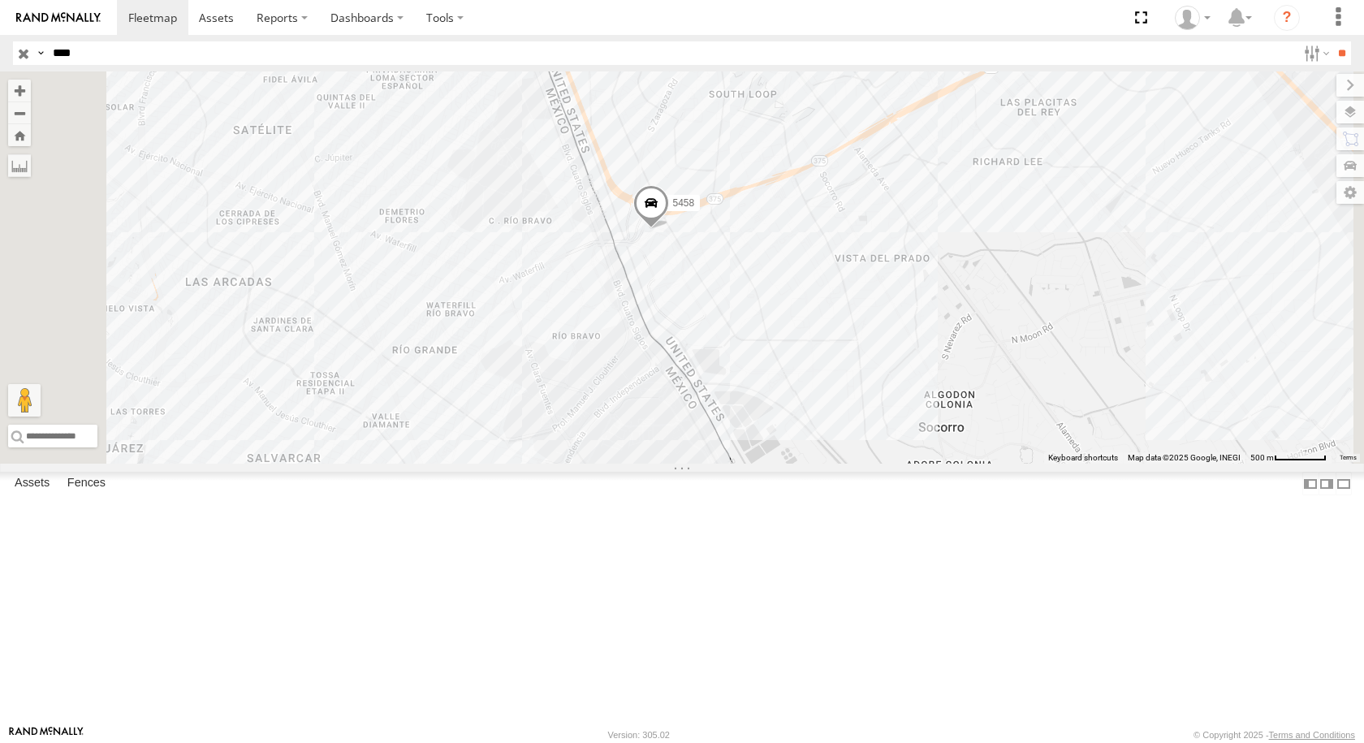
click at [0, 0] on div "5458" at bounding box center [0, 0] width 0 height 0
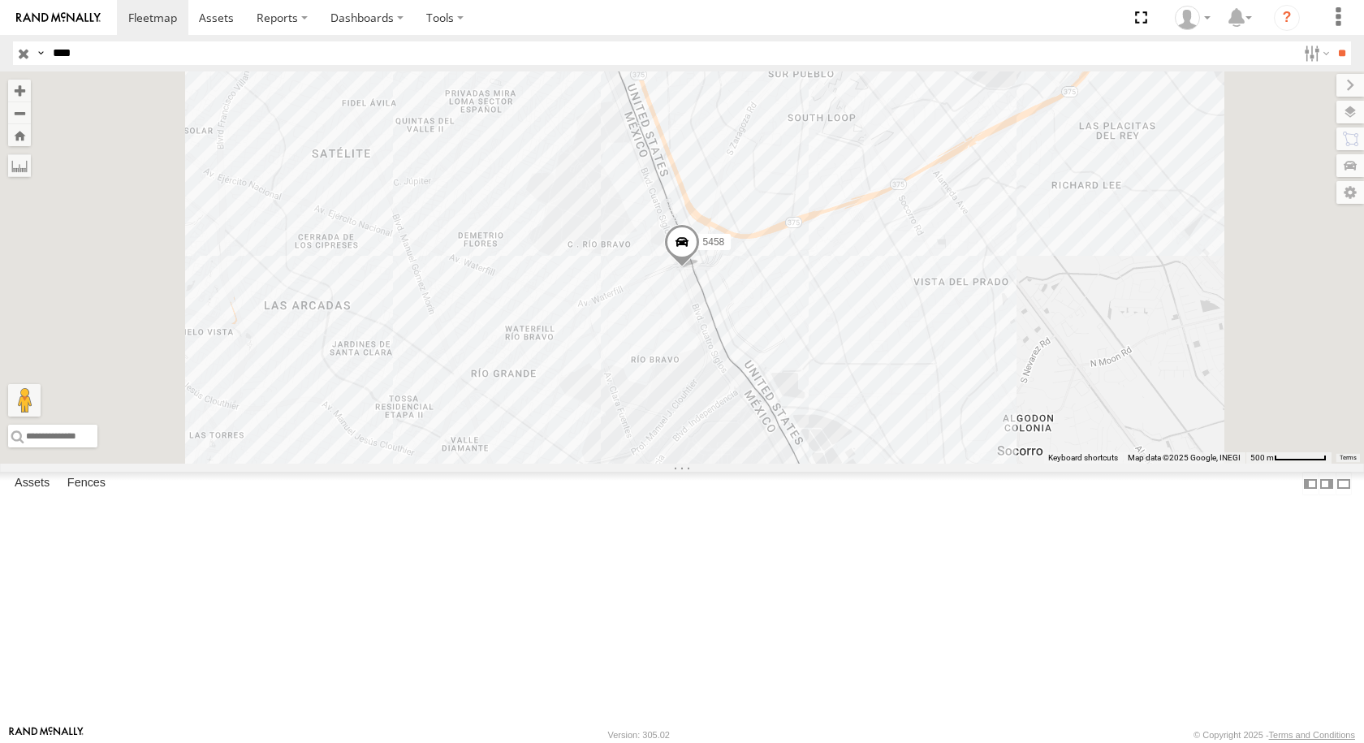
click at [700, 268] on span at bounding box center [682, 246] width 36 height 44
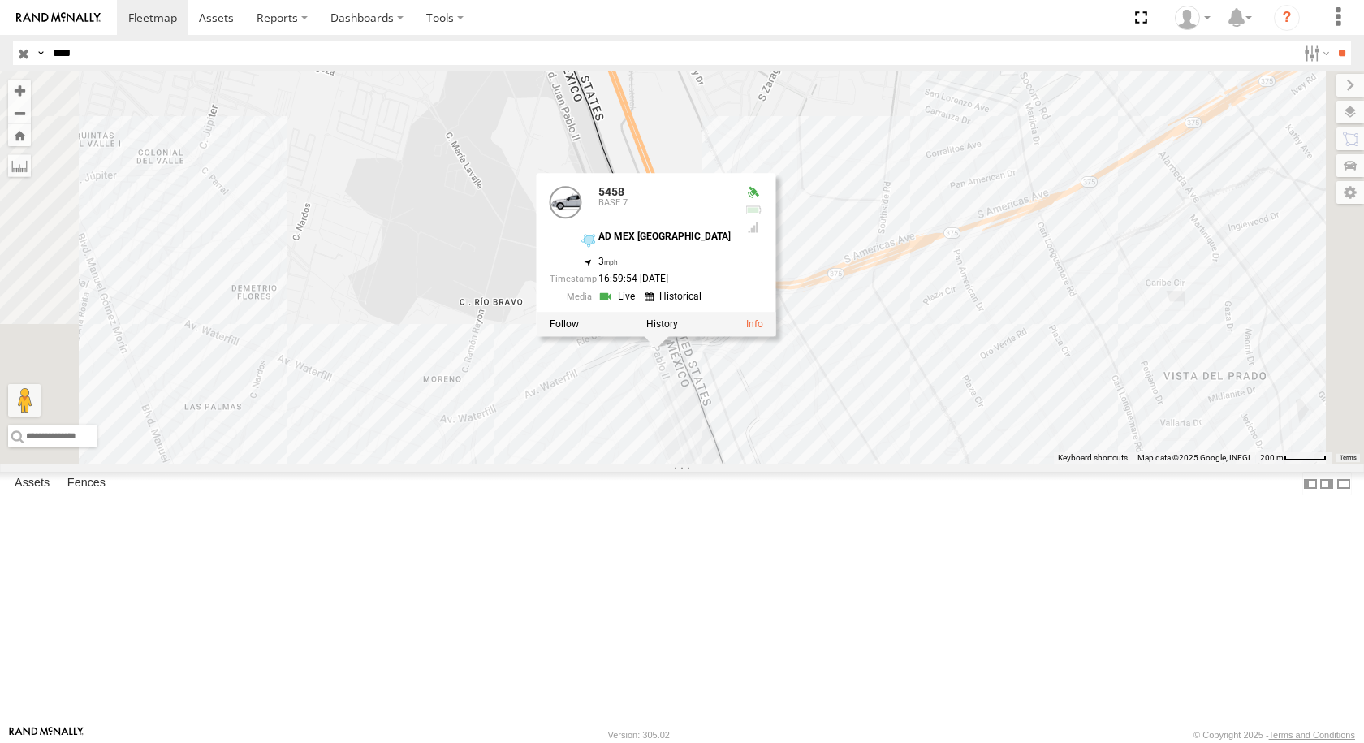
drag, startPoint x: 910, startPoint y: 444, endPoint x: 904, endPoint y: 612, distance: 168.1
click at [904, 464] on div "5458 5458 BASE [DATE] MEX [GEOGRAPHIC_DATA] 31.67099 , -106.33911 3 16:59:54 [D…" at bounding box center [682, 267] width 1364 height 392
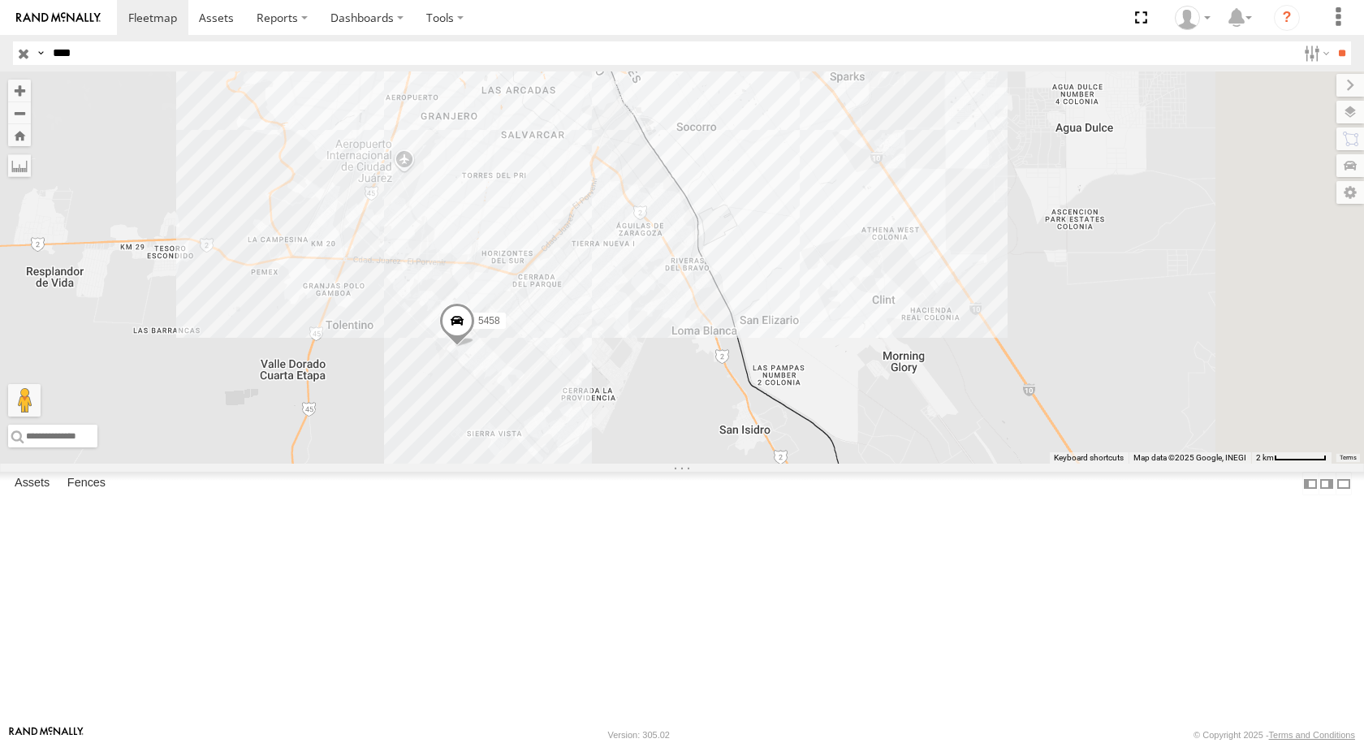
drag, startPoint x: 745, startPoint y: 409, endPoint x: 589, endPoint y: 532, distance: 198.9
click at [589, 464] on div "5458" at bounding box center [682, 267] width 1364 height 392
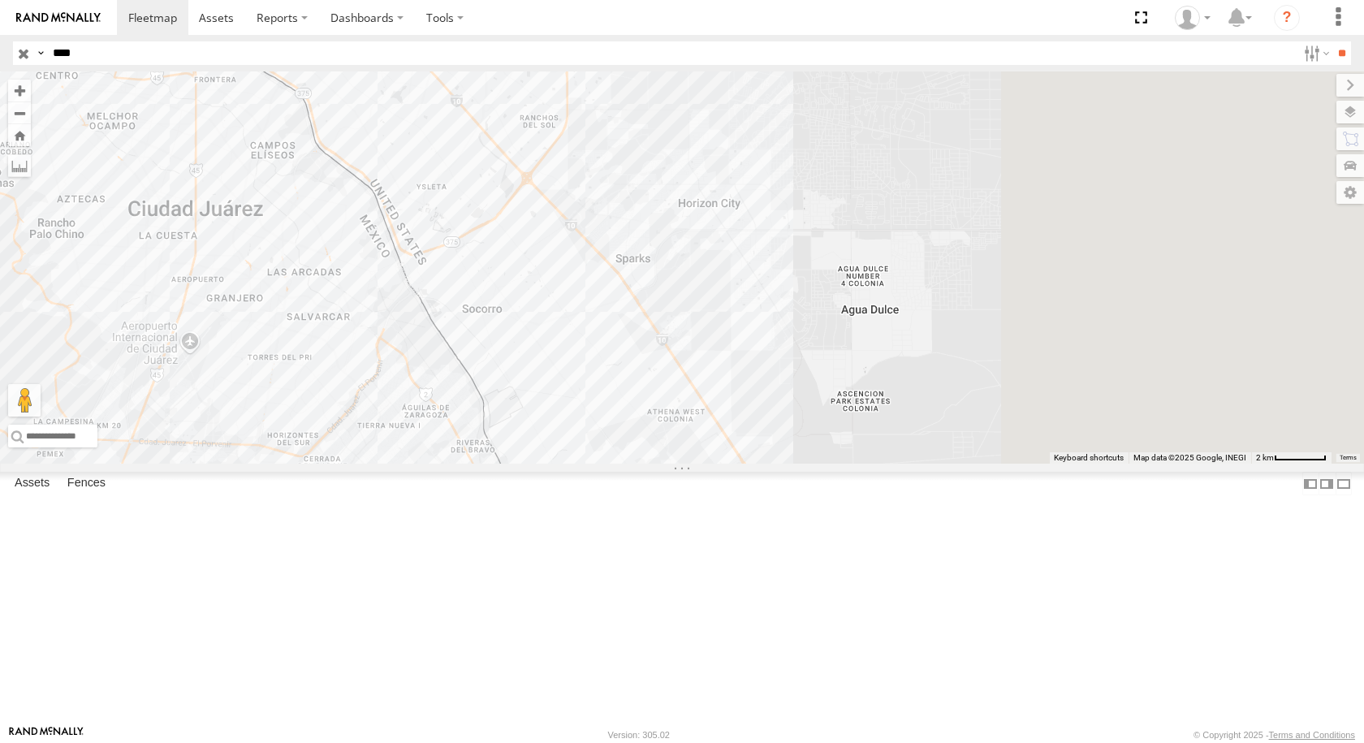
drag, startPoint x: 999, startPoint y: 233, endPoint x: 806, endPoint y: 420, distance: 268.7
click at [806, 420] on div "5458" at bounding box center [682, 267] width 1364 height 392
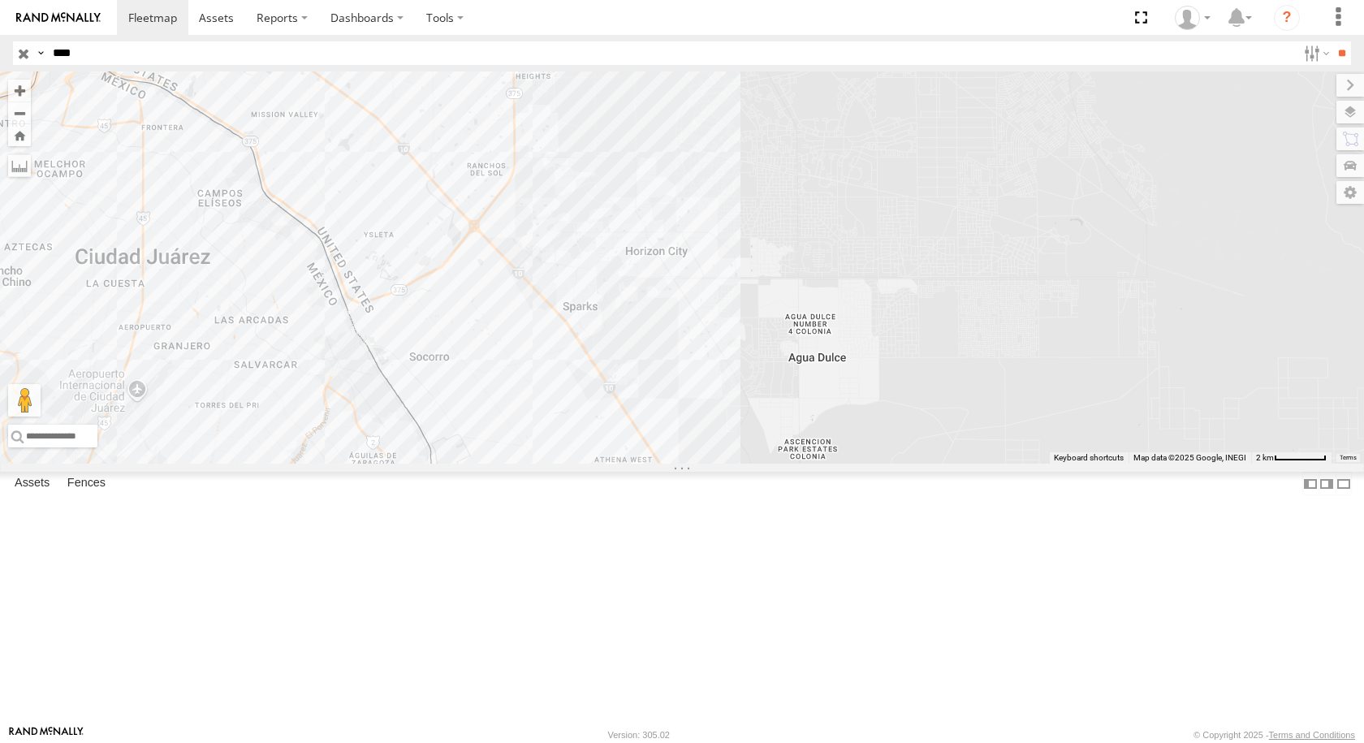
click at [0, 0] on div "BASE 7" at bounding box center [0, 0] width 0 height 0
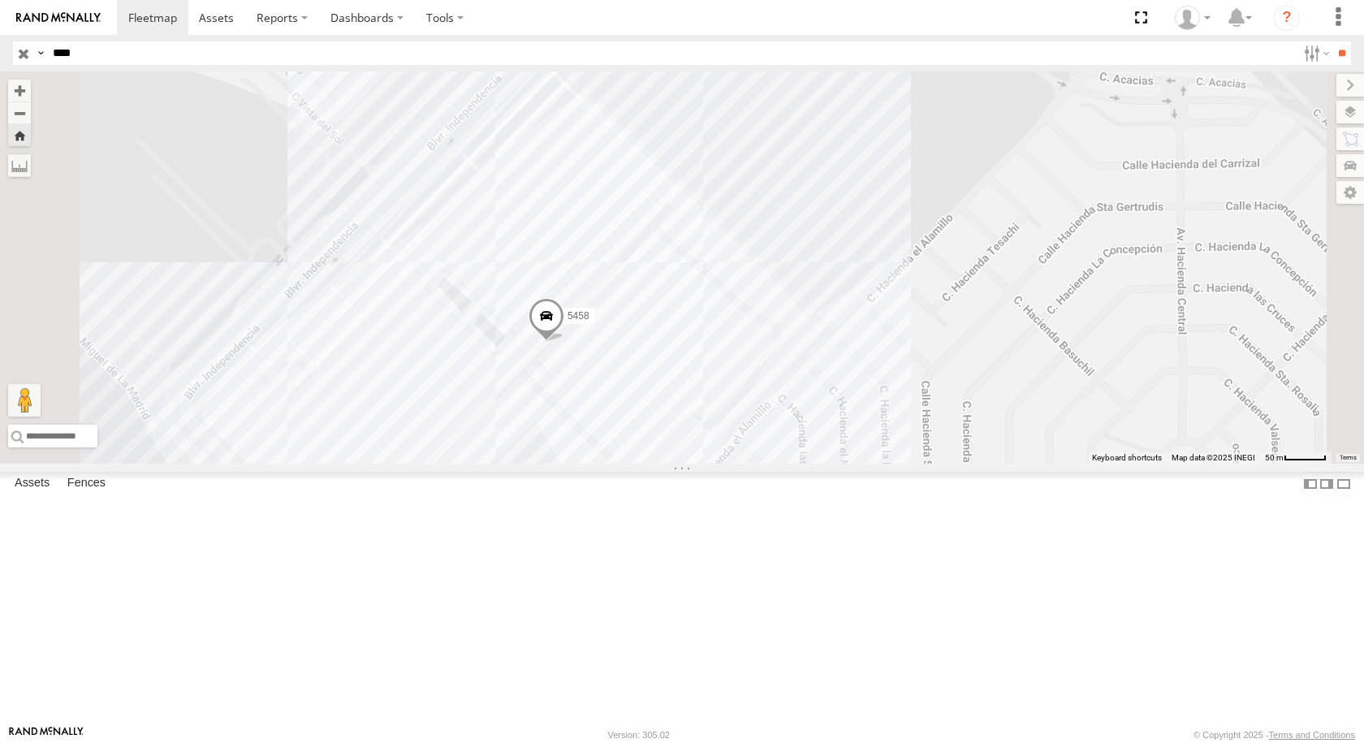
click at [564, 342] on span at bounding box center [546, 320] width 36 height 44
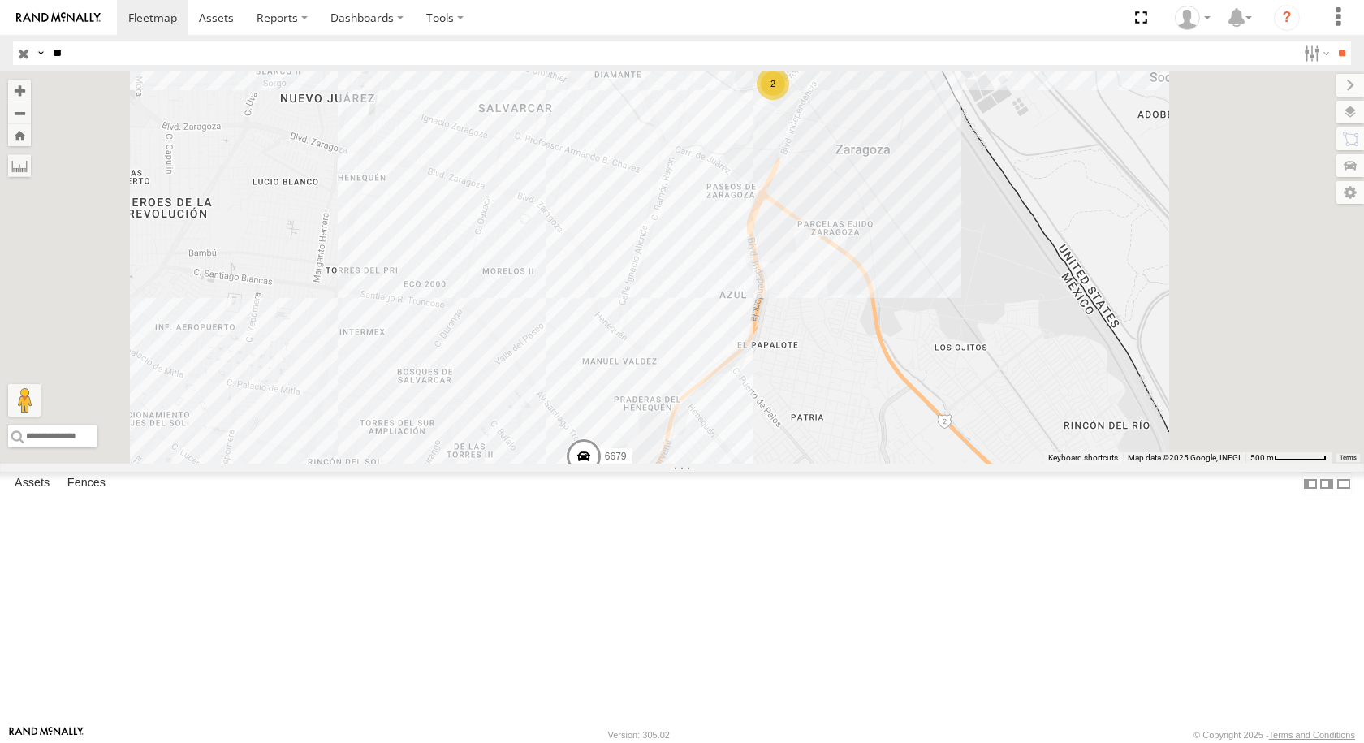
type input "*"
click at [94, 58] on input "text" at bounding box center [671, 53] width 1250 height 24
type input "***"
click at [1332, 41] on input "**" at bounding box center [1341, 53] width 19 height 24
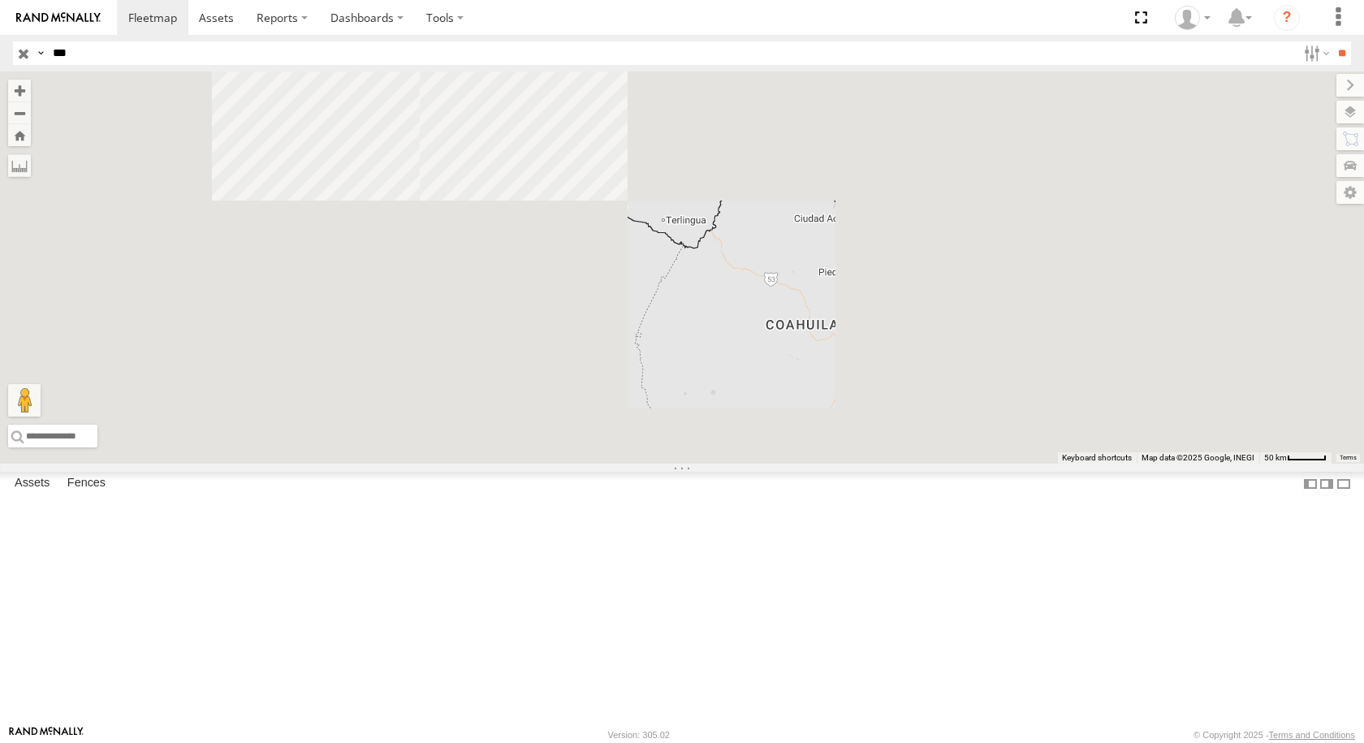
click at [0, 0] on div "599" at bounding box center [0, 0] width 0 height 0
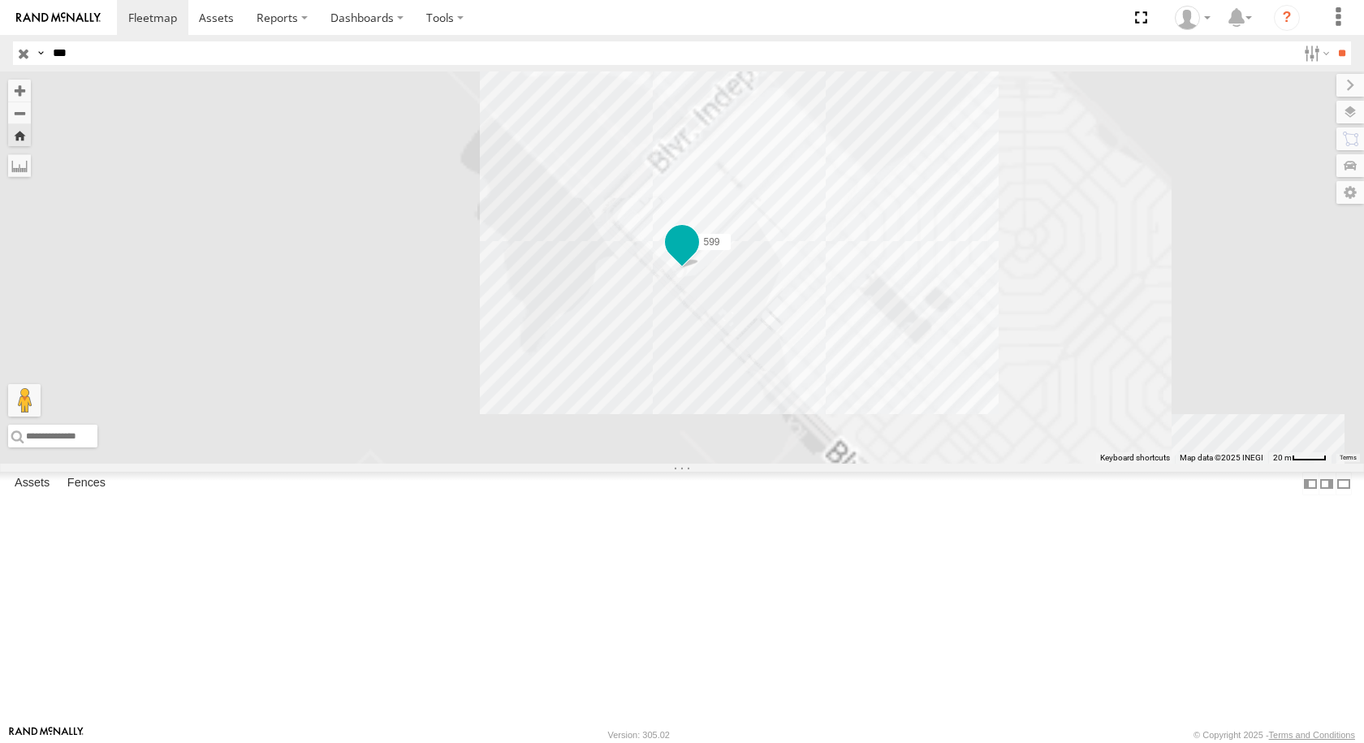
click at [697, 256] on span at bounding box center [681, 240] width 29 height 29
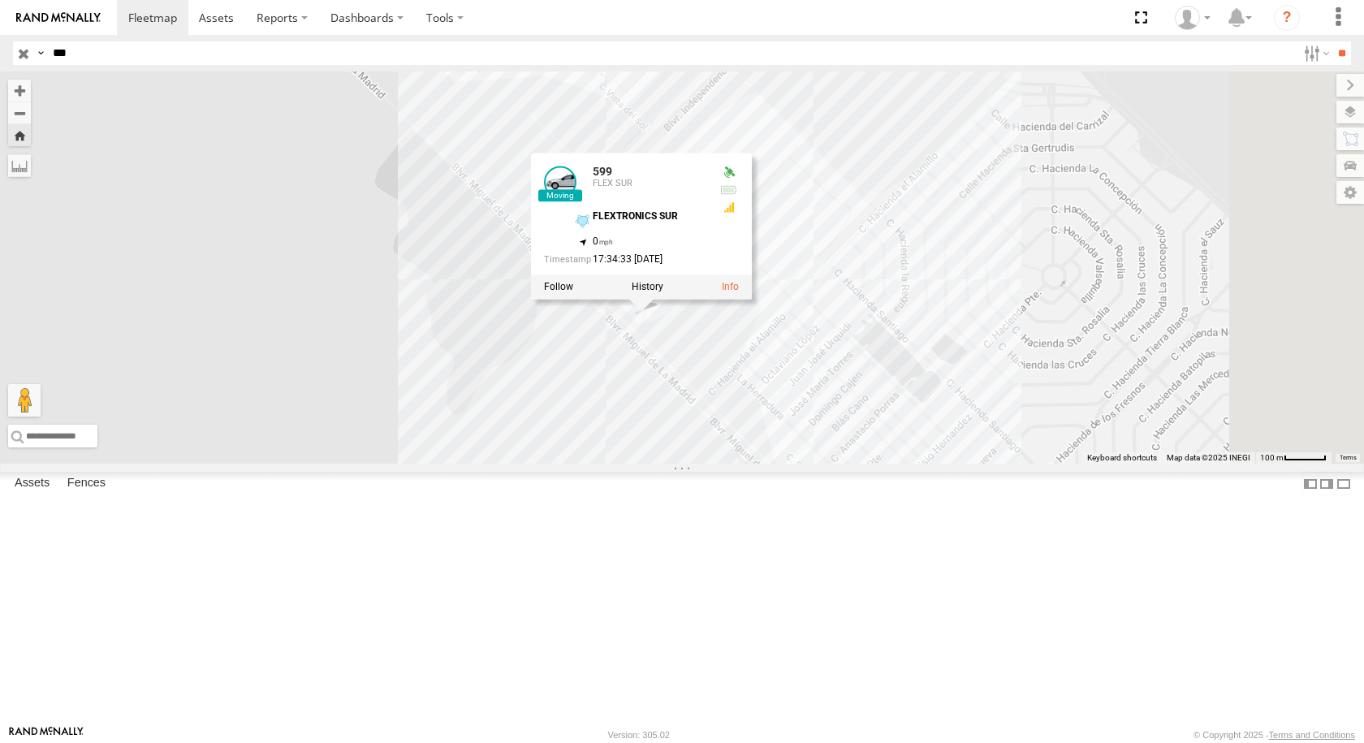
drag, startPoint x: 1018, startPoint y: 494, endPoint x: 953, endPoint y: 525, distance: 72.2
click at [953, 464] on div "599 599 FLEX SUR FLEXTRONICS SUR 31.57314 , -106.40714 0 17:34:33 [DATE]" at bounding box center [682, 267] width 1364 height 392
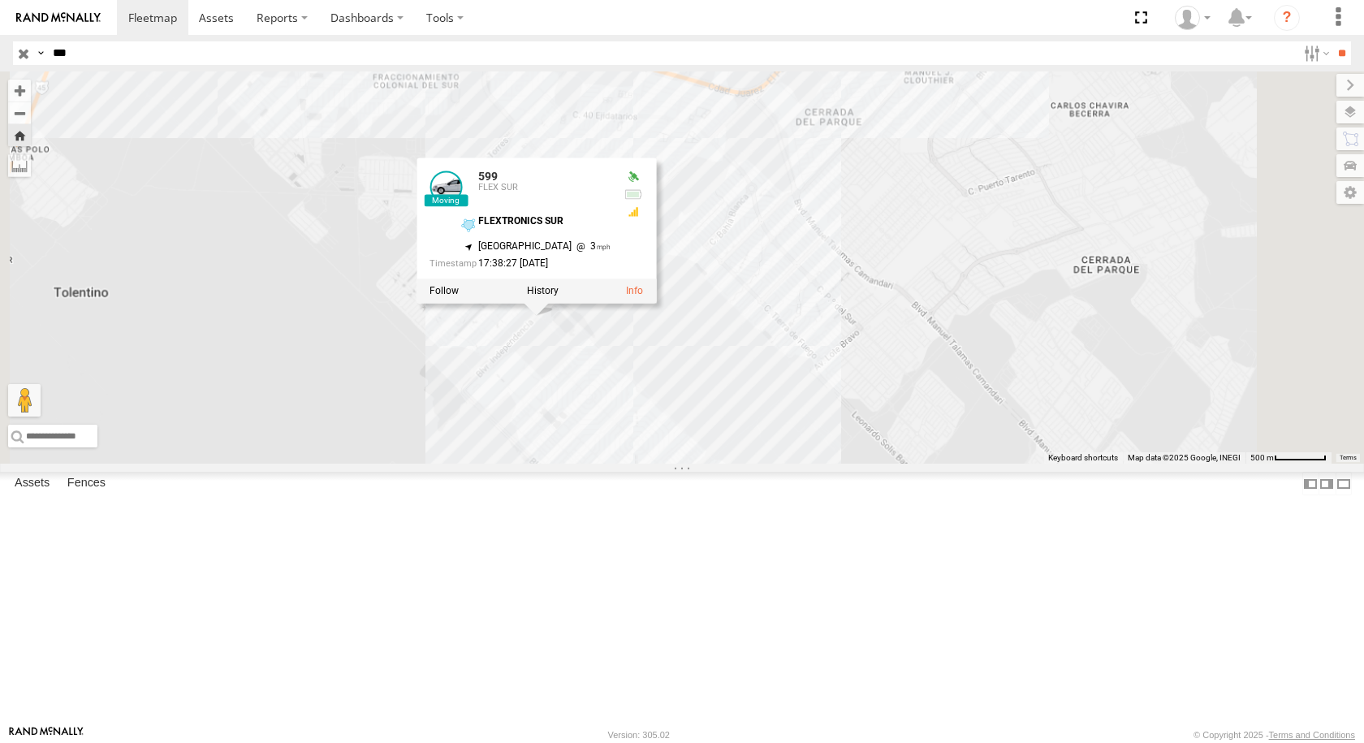
drag, startPoint x: 772, startPoint y: 511, endPoint x: 725, endPoint y: 532, distance: 51.3
click at [736, 464] on div "599 599 FLEX SUR FLEXTRONICS SUR 31.58127 , -106.40184 [GEOGRAPHIC_DATA] 3 17:3…" at bounding box center [682, 267] width 1364 height 392
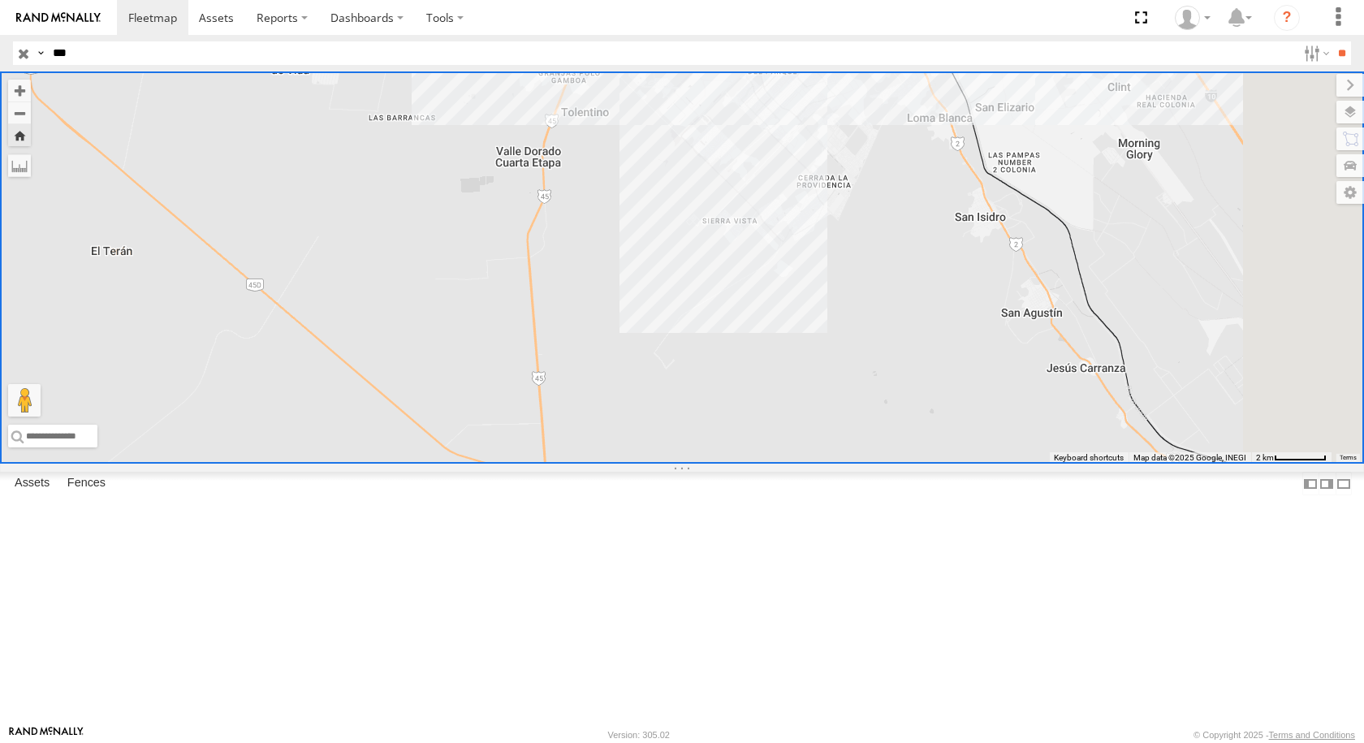
click at [0, 0] on div "599 FLEX SUR [GEOGRAPHIC_DATA] 31.62222 -106.3567 Video" at bounding box center [0, 0] width 0 height 0
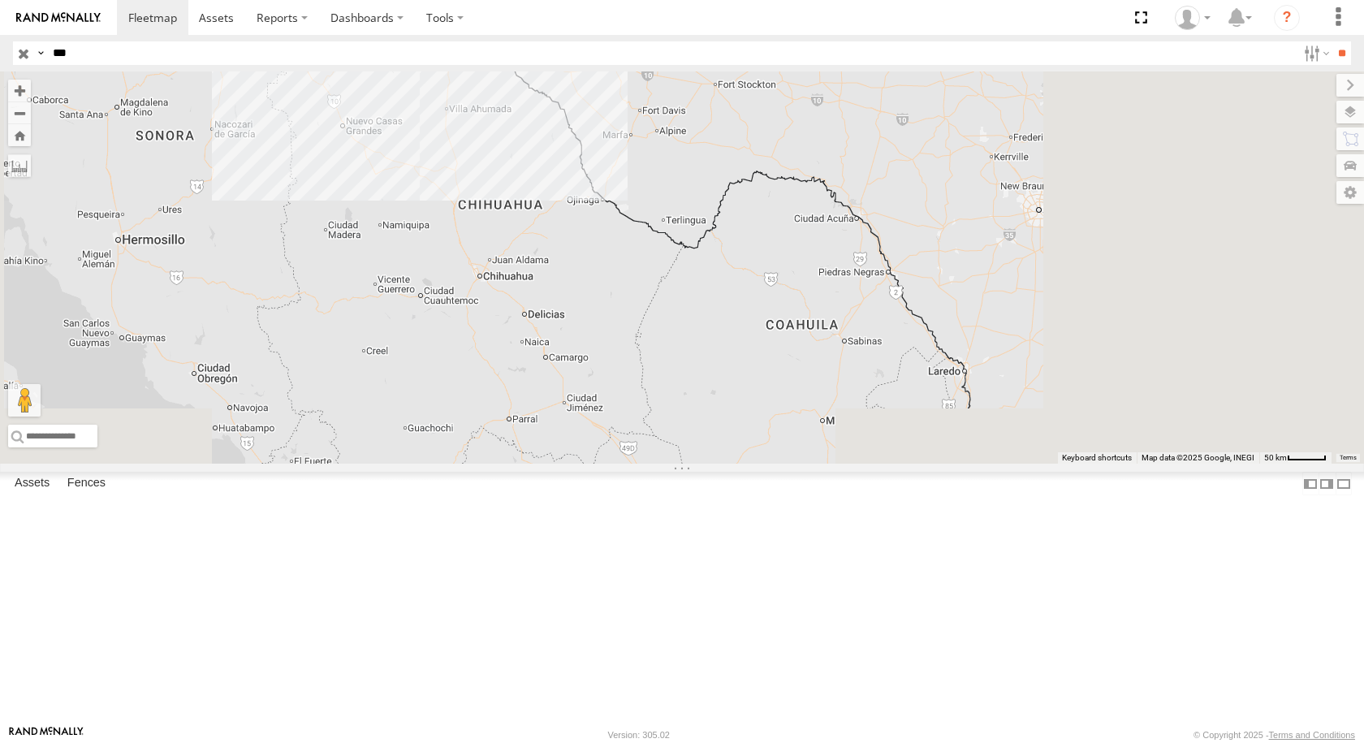
click at [0, 0] on div "FLEX SUR" at bounding box center [0, 0] width 0 height 0
